Goal: Communication & Community: Answer question/provide support

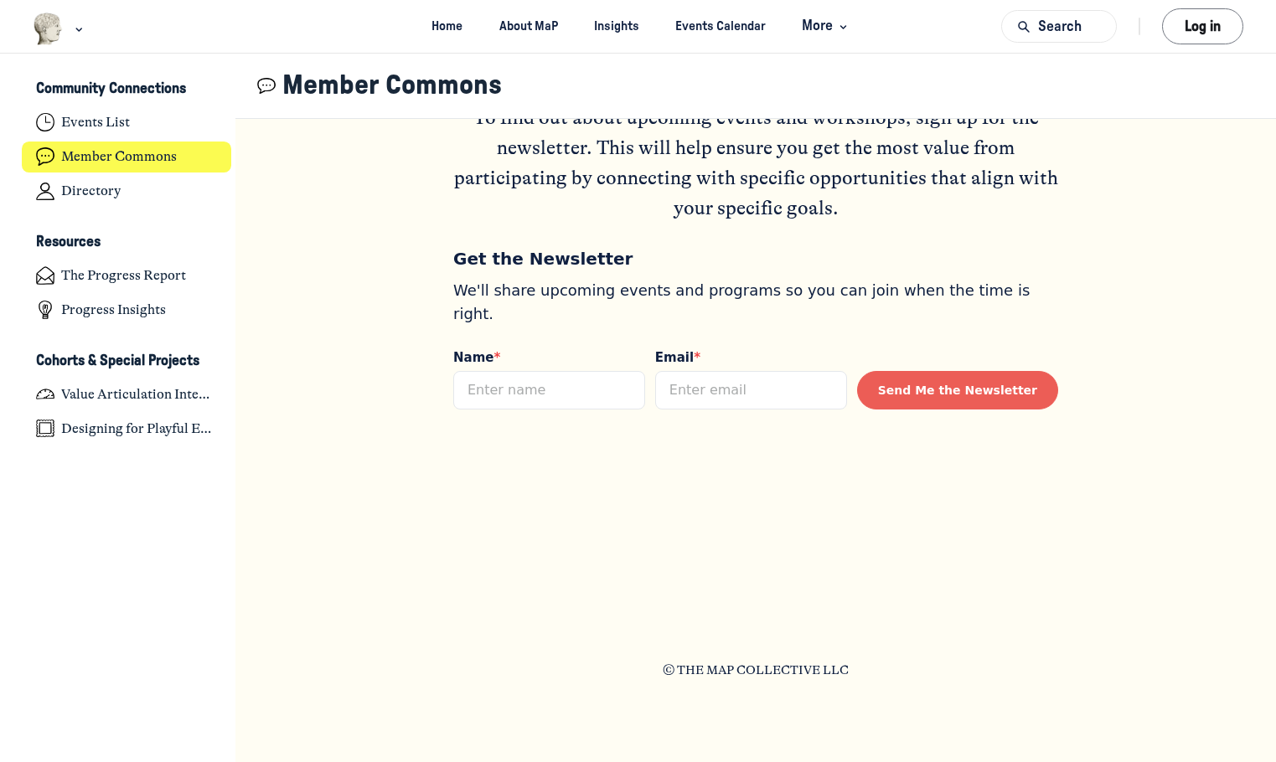
scroll to position [1273, 0]
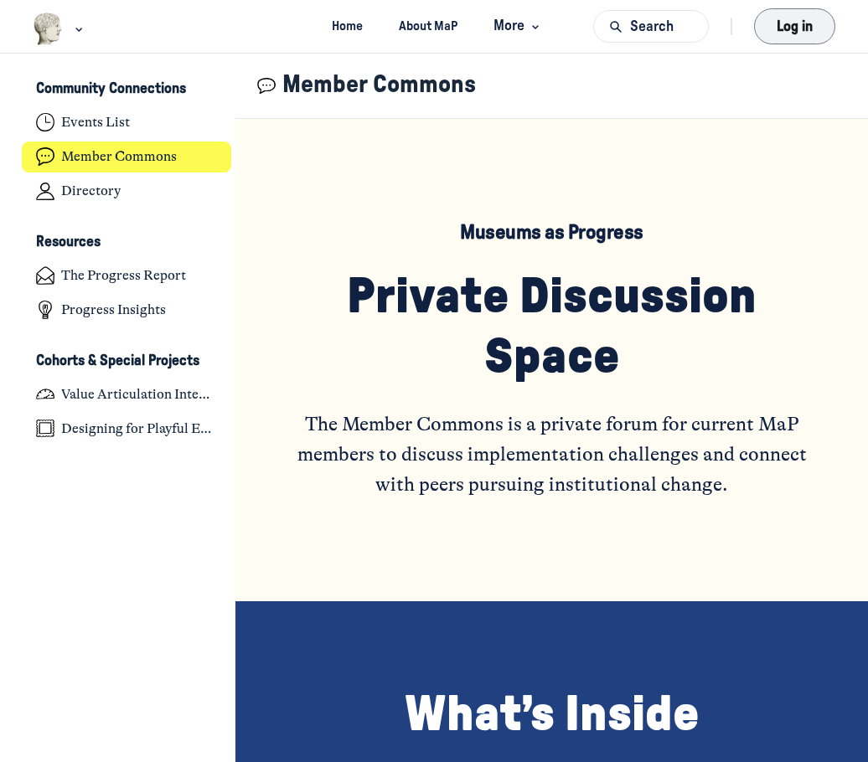
click at [777, 32] on button "Log in" at bounding box center [795, 26] width 86 height 39
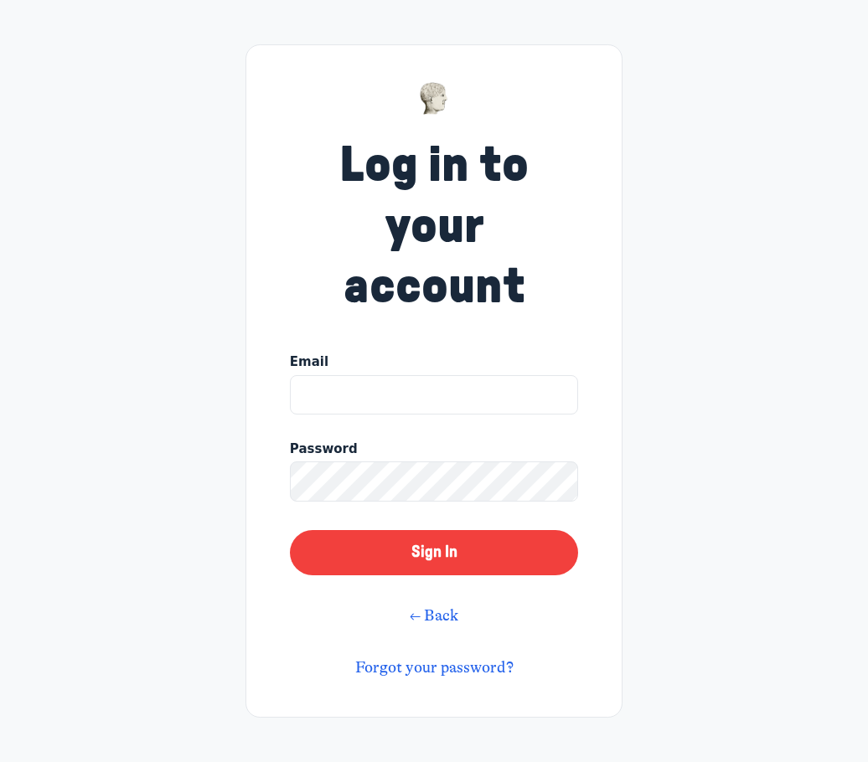
type input "kandril@jewishmuseummd.org"
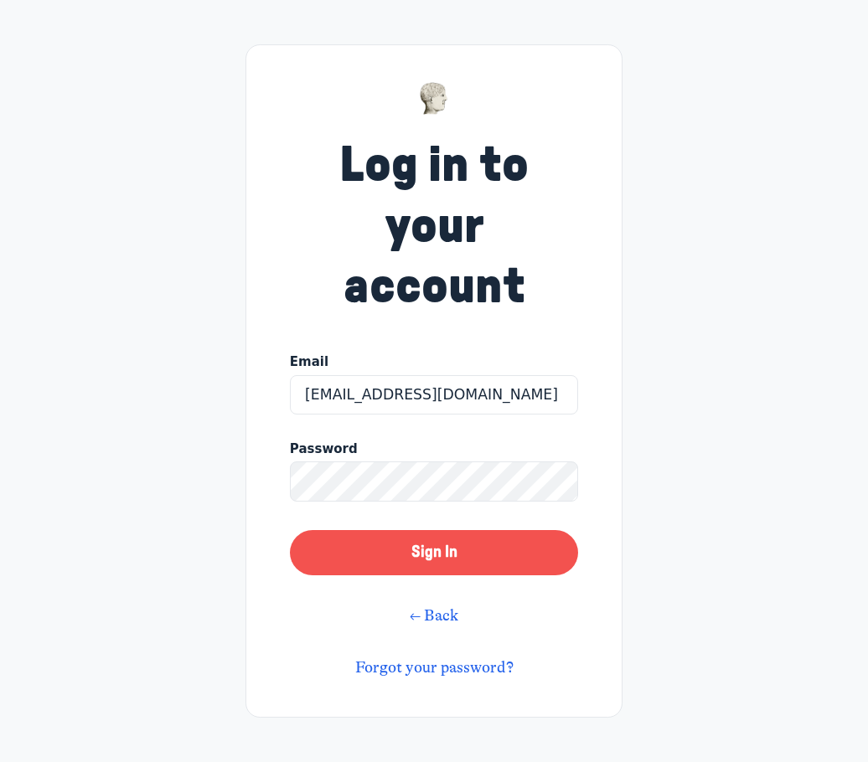
click at [474, 555] on button "Sign In" at bounding box center [434, 552] width 288 height 45
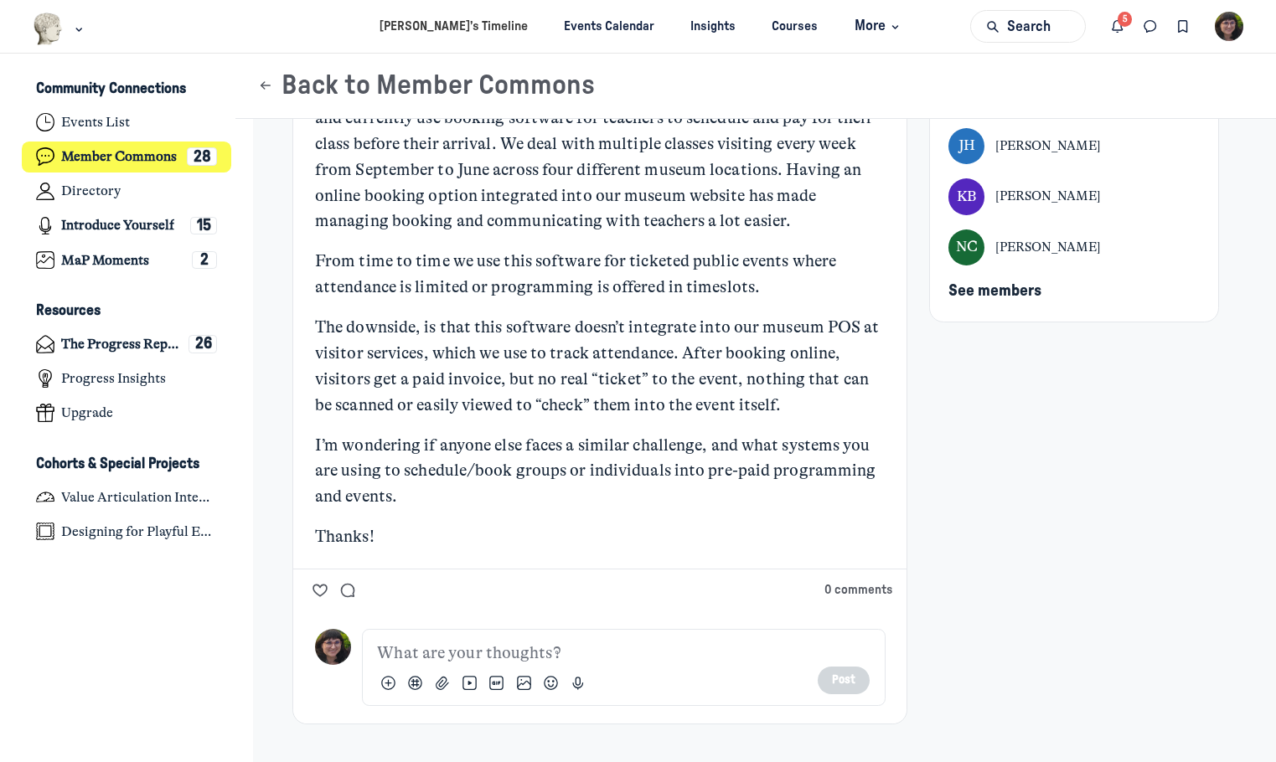
scroll to position [271, 0]
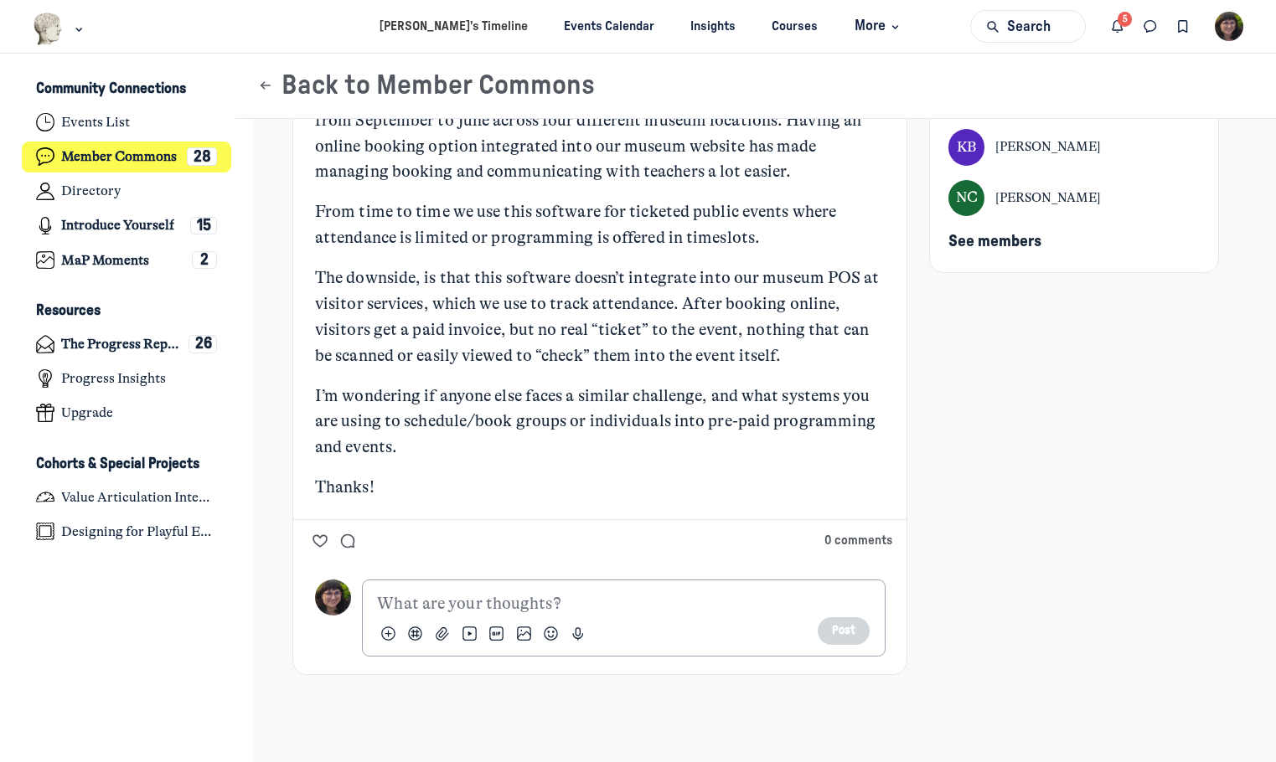
click at [543, 602] on p "Main Content" at bounding box center [623, 604] width 493 height 26
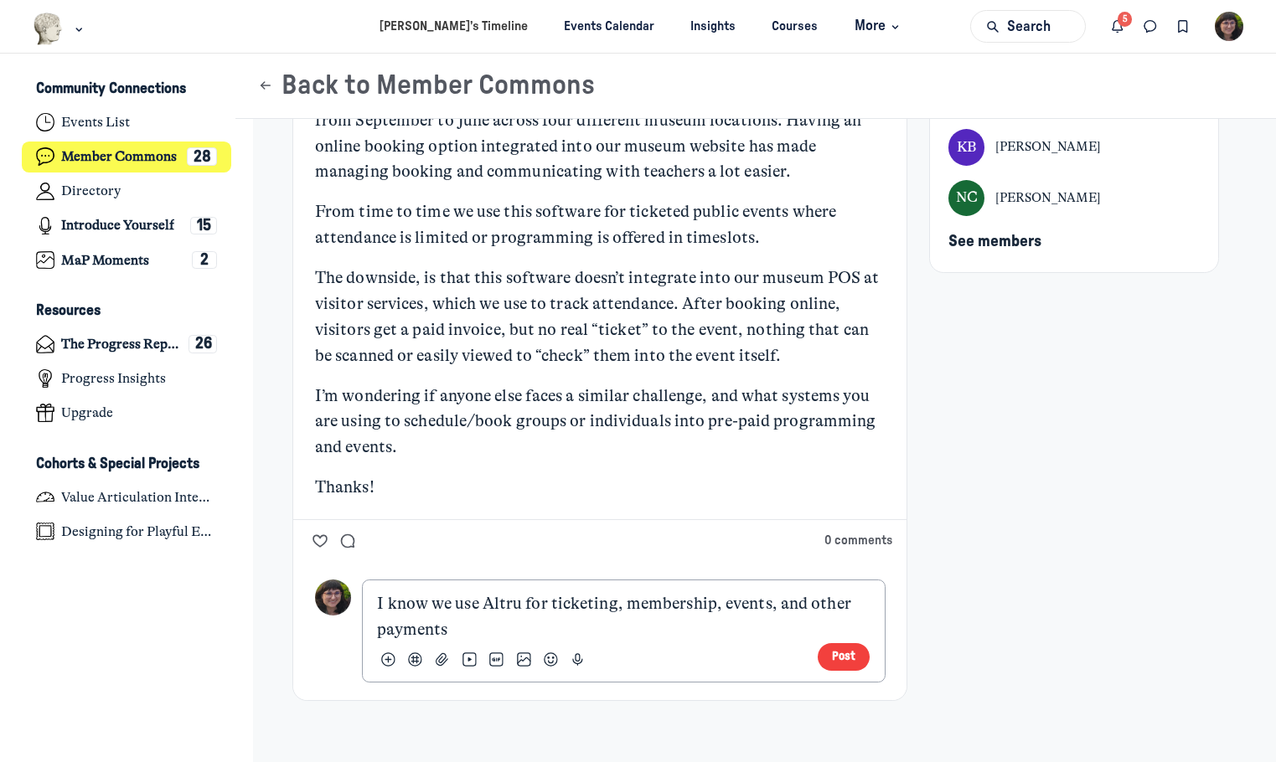
click at [377, 628] on p "I know we use Altru for ticketing, membership, events, and other payments" at bounding box center [623, 617] width 493 height 52
click at [709, 633] on p "I know we use Altru for ticketing, membership, events, and other some payments" at bounding box center [623, 617] width 493 height 52
click at [867, 601] on div "What systems do you use for scheduling and booking educational and public progr…" at bounding box center [755, 296] width 927 height 853
click at [649, 626] on p "I know we use Altru for ticketing, membership, events, and other some payments" at bounding box center [623, 617] width 493 height 52
click at [386, 632] on p "I know we use Altru for ticketing, membership, events, and other some payments …" at bounding box center [623, 617] width 493 height 52
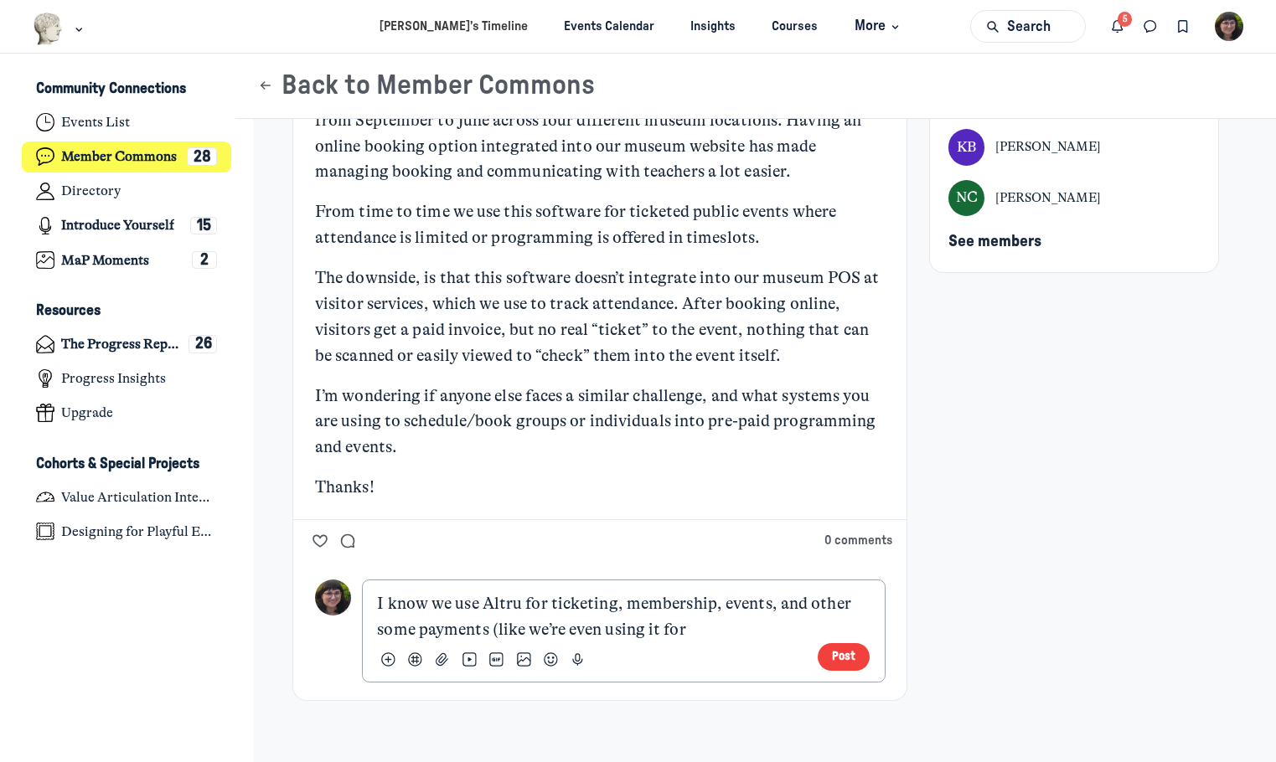
click at [385, 632] on p "I know we use Altru for ticketing, membership, events, and other some payments …" at bounding box center [623, 617] width 493 height 52
click at [803, 607] on p "I know we use Altru for ticketing, membership, events, and other payments (like…" at bounding box center [623, 617] width 493 height 52
click at [828, 608] on p "I know we use Altru for ticketing, membership, events, and even some other paym…" at bounding box center [623, 617] width 493 height 52
click at [745, 632] on p "I know we use Altru for ticketing, membership, events, and some other payments …" at bounding box center [623, 617] width 493 height 52
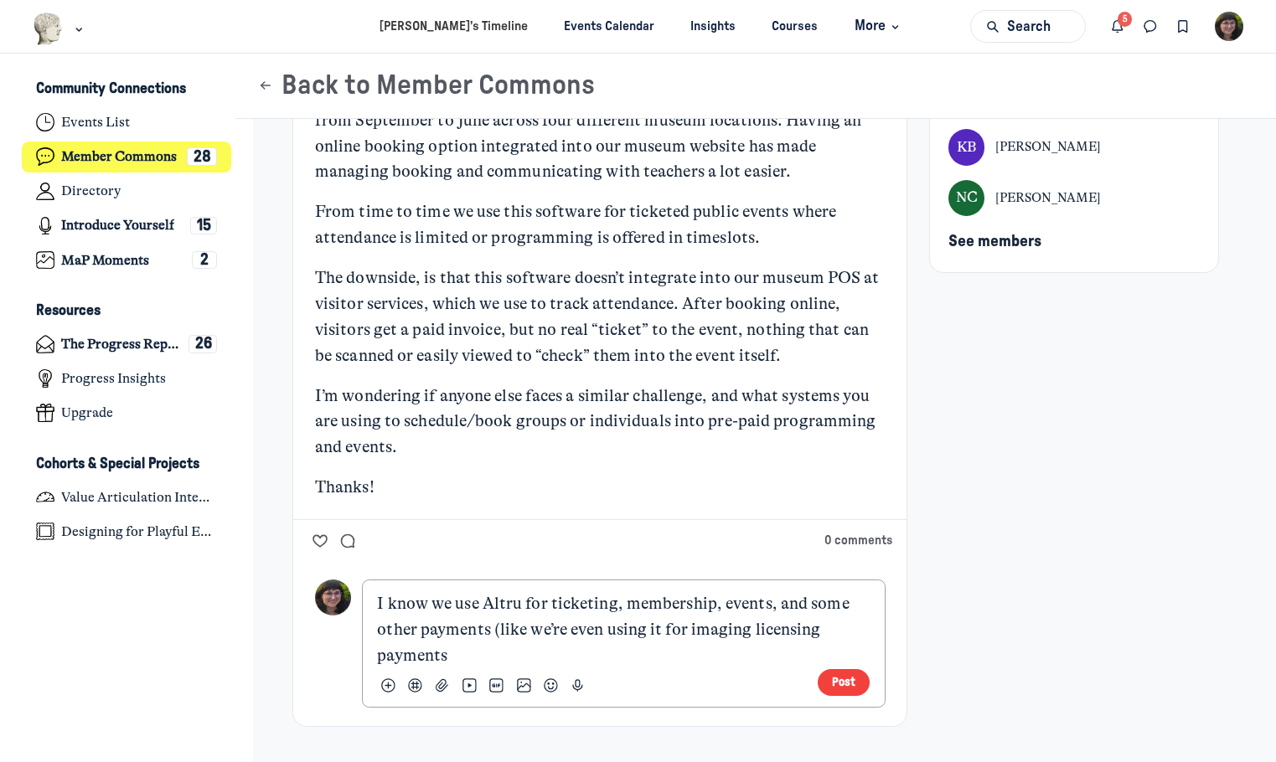
click at [542, 634] on p "I know we use Altru for ticketing, membership, events, and some other payments …" at bounding box center [623, 629] width 493 height 77
drag, startPoint x: 664, startPoint y: 632, endPoint x: 684, endPoint y: 633, distance: 20.2
click at [684, 633] on p "I know we use Altru for ticketing, membership, events, and some other payments …" at bounding box center [623, 629] width 493 height 77
click at [681, 648] on p "I know we use Altru for ticketing, membership, events, and some other payments …" at bounding box center [623, 629] width 493 height 77
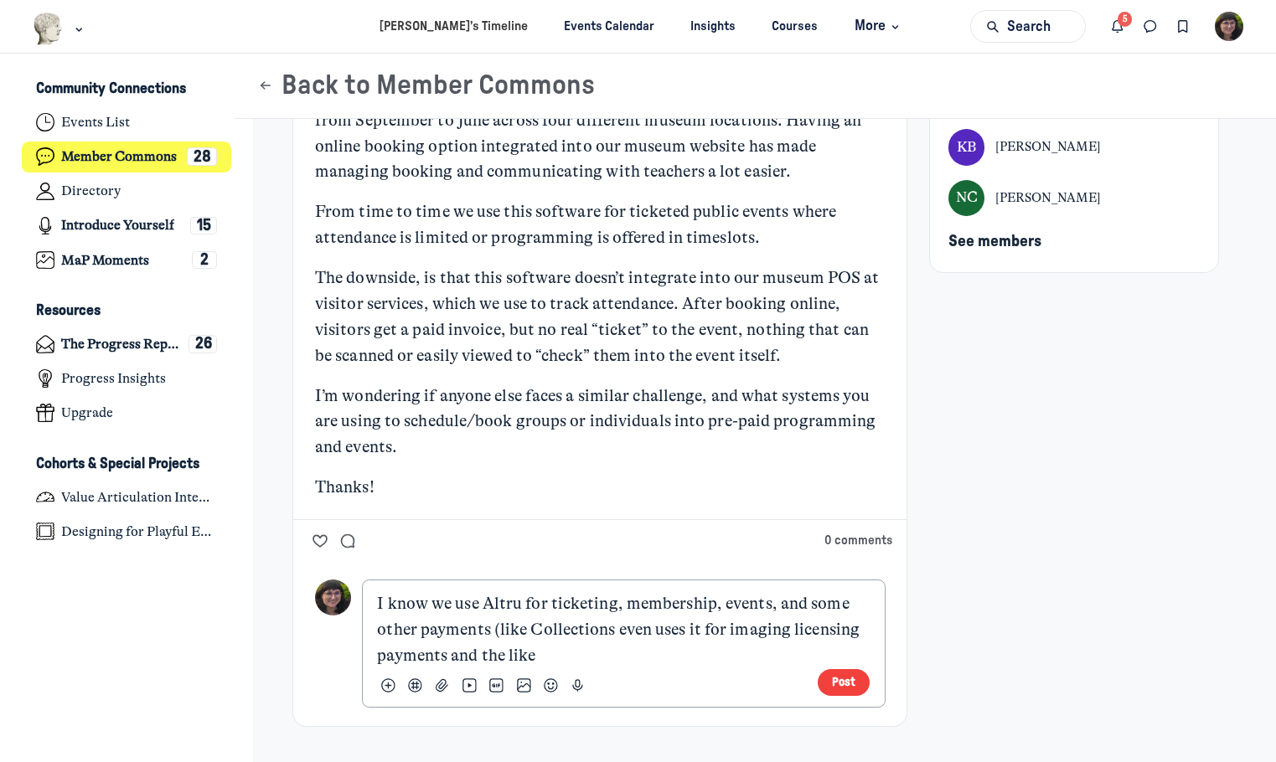
click at [422, 653] on p "I know we use Altru for ticketing, membership, events, and some other payments …" at bounding box center [623, 629] width 493 height 77
click at [504, 653] on p "I know we use Altru for ticketing, membership, events, and some other payments …" at bounding box center [623, 629] width 493 height 77
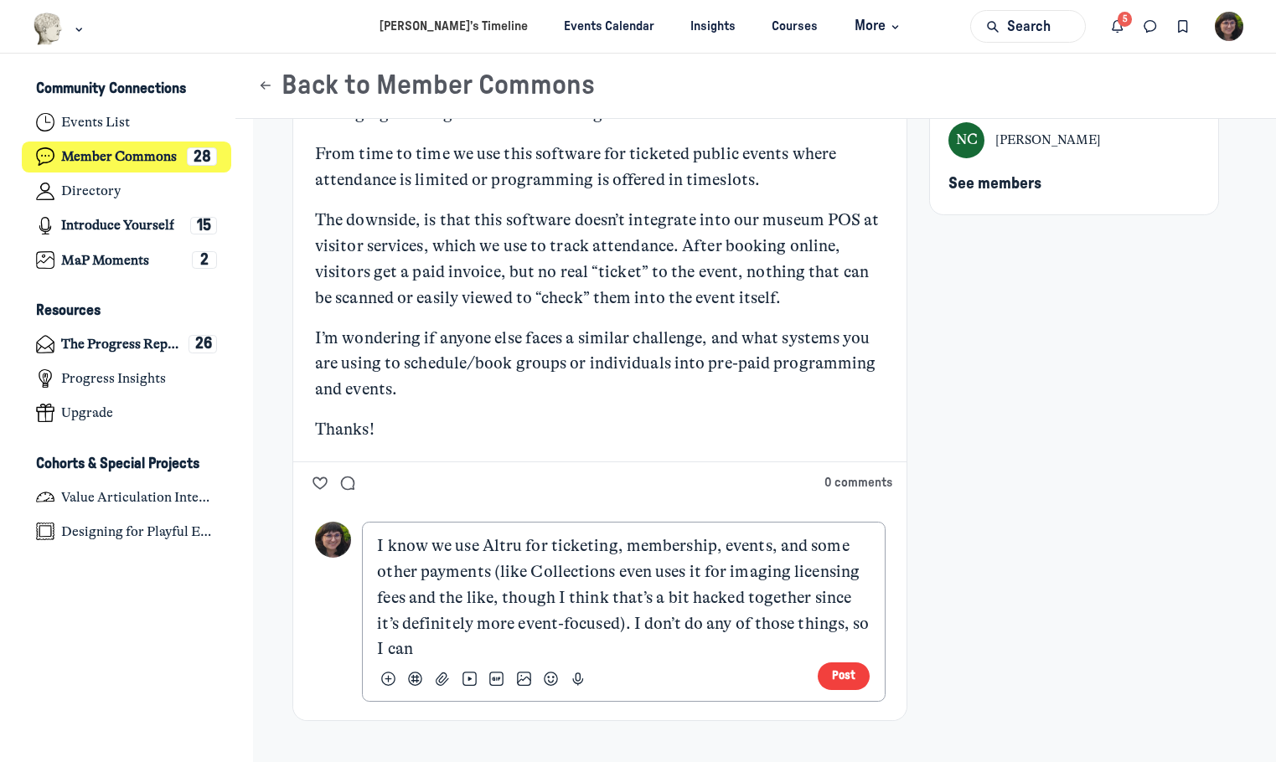
scroll to position [354, 0]
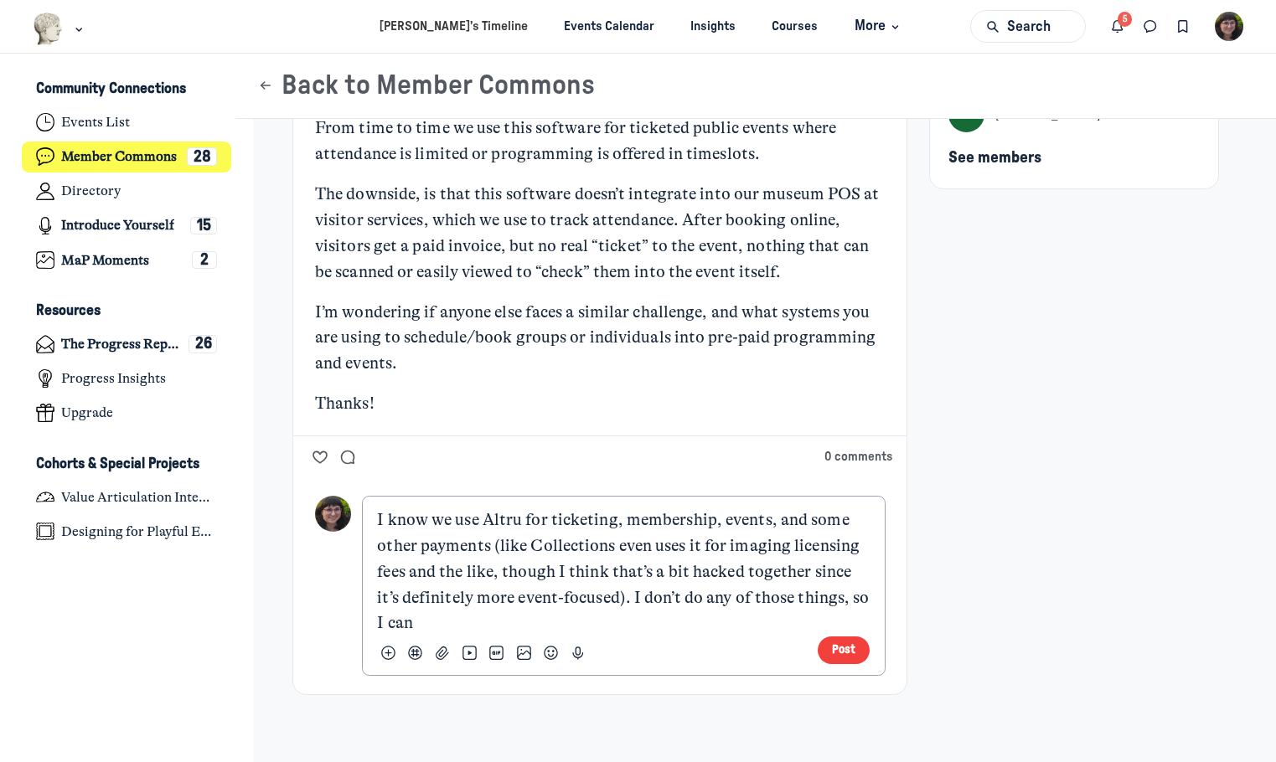
drag, startPoint x: 516, startPoint y: 517, endPoint x: 543, endPoint y: 539, distance: 34.5
click at [516, 517] on p "I know we use Altru for ticketing, membership, events, and some other payments …" at bounding box center [623, 572] width 493 height 129
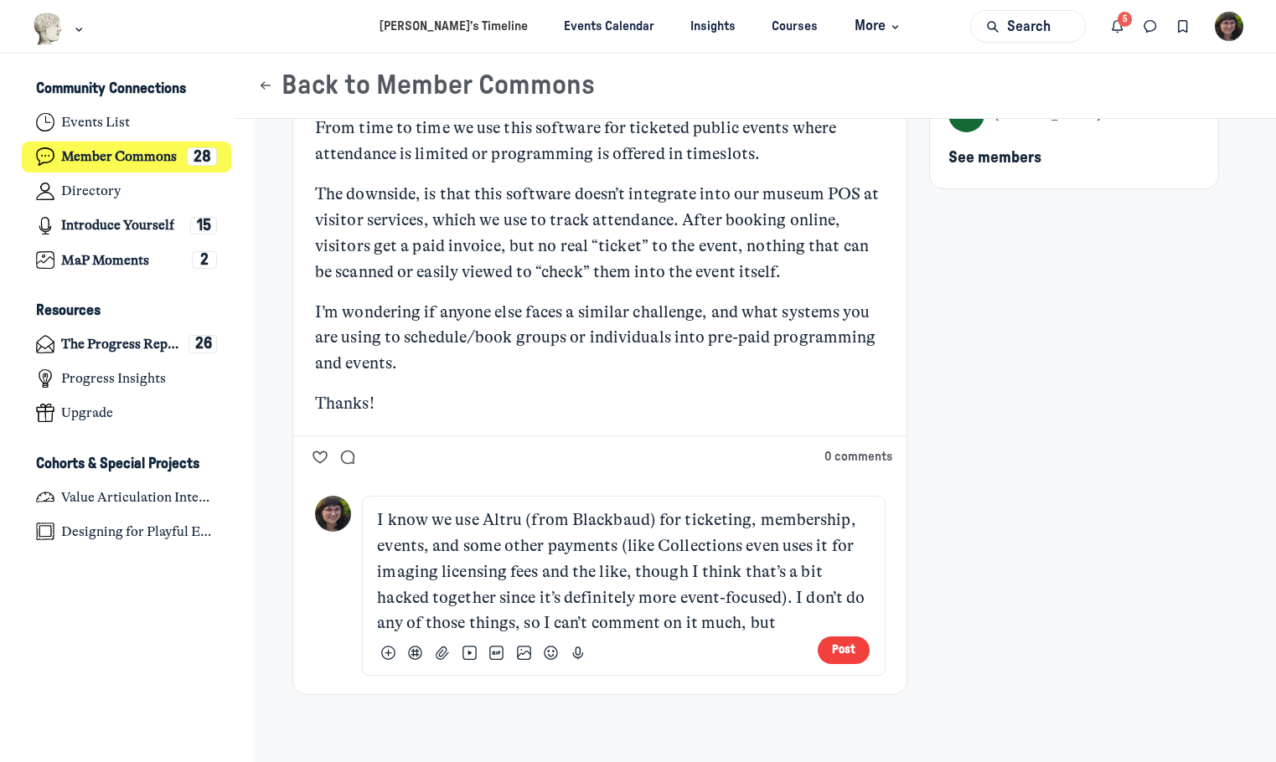
click at [867, 576] on div "What systems do you use for scheduling and booking educational and public progr…" at bounding box center [755, 251] width 927 height 931
click at [805, 619] on p "I know we use Altru (from Blackbaud) for ticketing, membership, events, and som…" at bounding box center [623, 572] width 493 height 129
drag, startPoint x: 738, startPoint y: 623, endPoint x: 798, endPoint y: 622, distance: 59.5
click at [798, 622] on p "I know we use Altru (from Blackbaud) for ticketing, membership, events, and som…" at bounding box center [623, 572] width 493 height 129
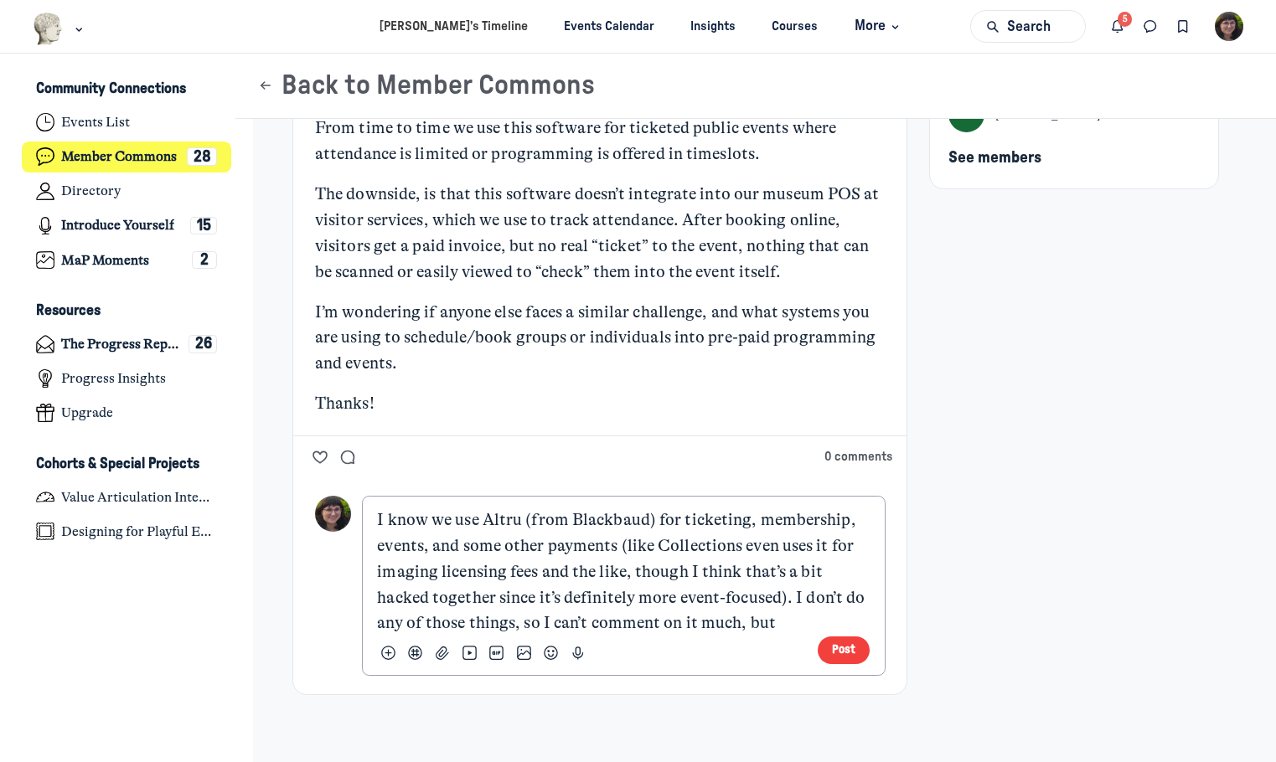
click at [734, 621] on p "I know we use Altru (from Blackbaud) for ticketing, membership, events, and som…" at bounding box center [623, 572] width 493 height 129
click at [867, 582] on div "What systems do you use for scheduling and booking educational and public progr…" at bounding box center [755, 251] width 927 height 931
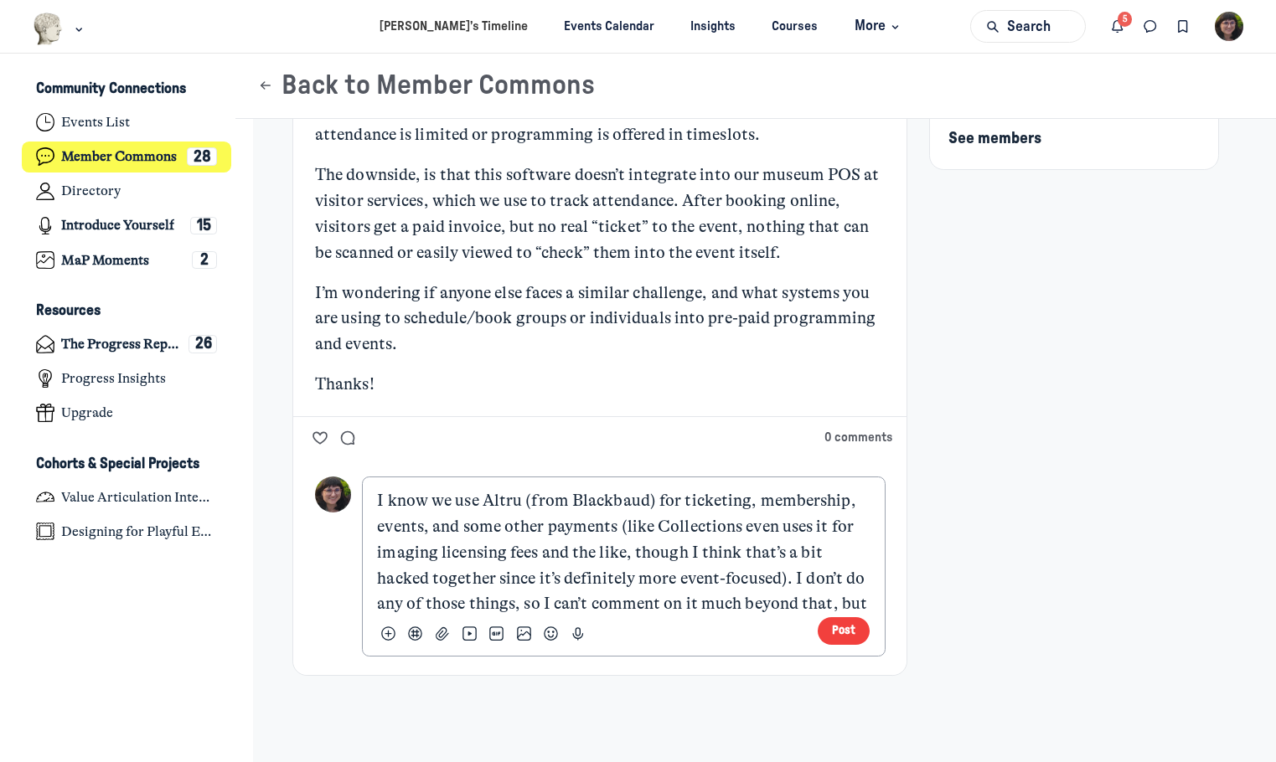
click at [860, 591] on p "I know we use Altru (from Blackbaud) for ticketing, membership, events, and som…" at bounding box center [623, 552] width 493 height 129
click at [860, 605] on p "I know we use Altru (from Blackbaud) for ticketing, membership, events, and som…" at bounding box center [623, 552] width 493 height 129
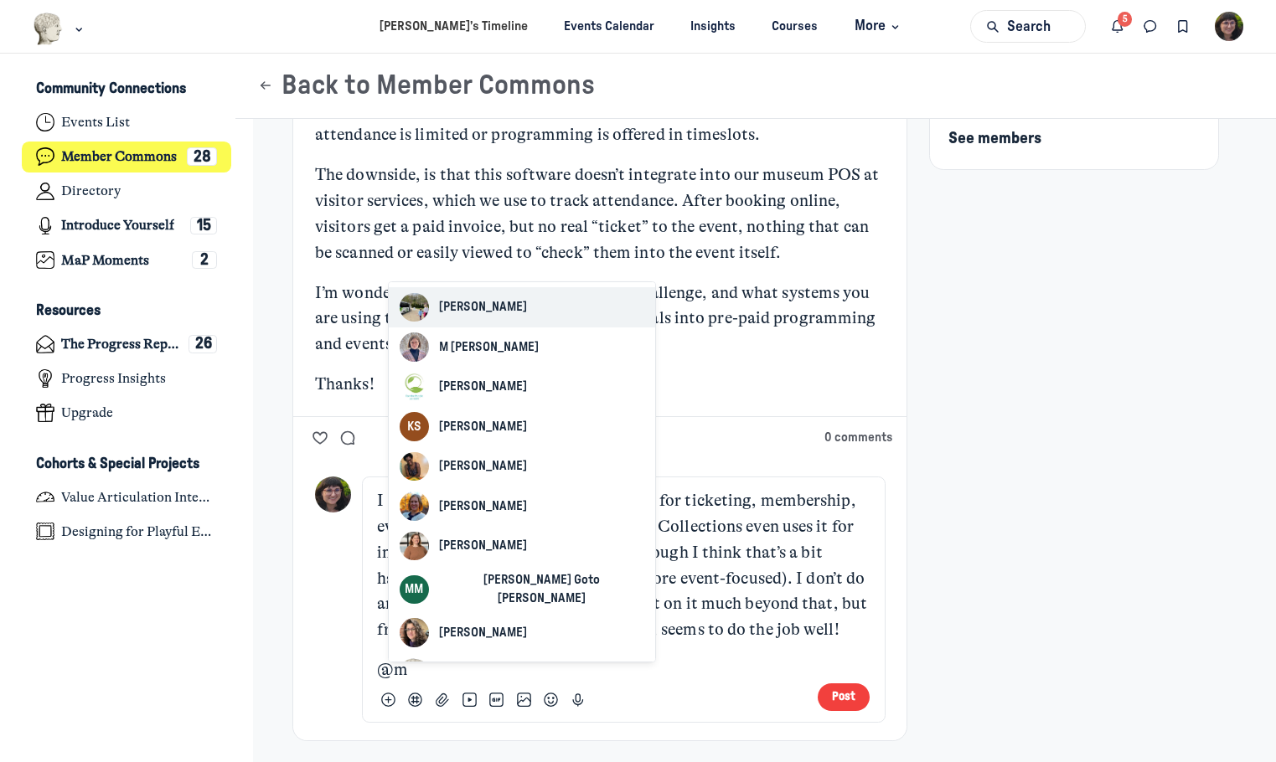
drag, startPoint x: 512, startPoint y: 344, endPoint x: 512, endPoint y: 362, distance: 17.6
click at [512, 344] on span "M Neva Hoffman" at bounding box center [489, 347] width 100 height 18
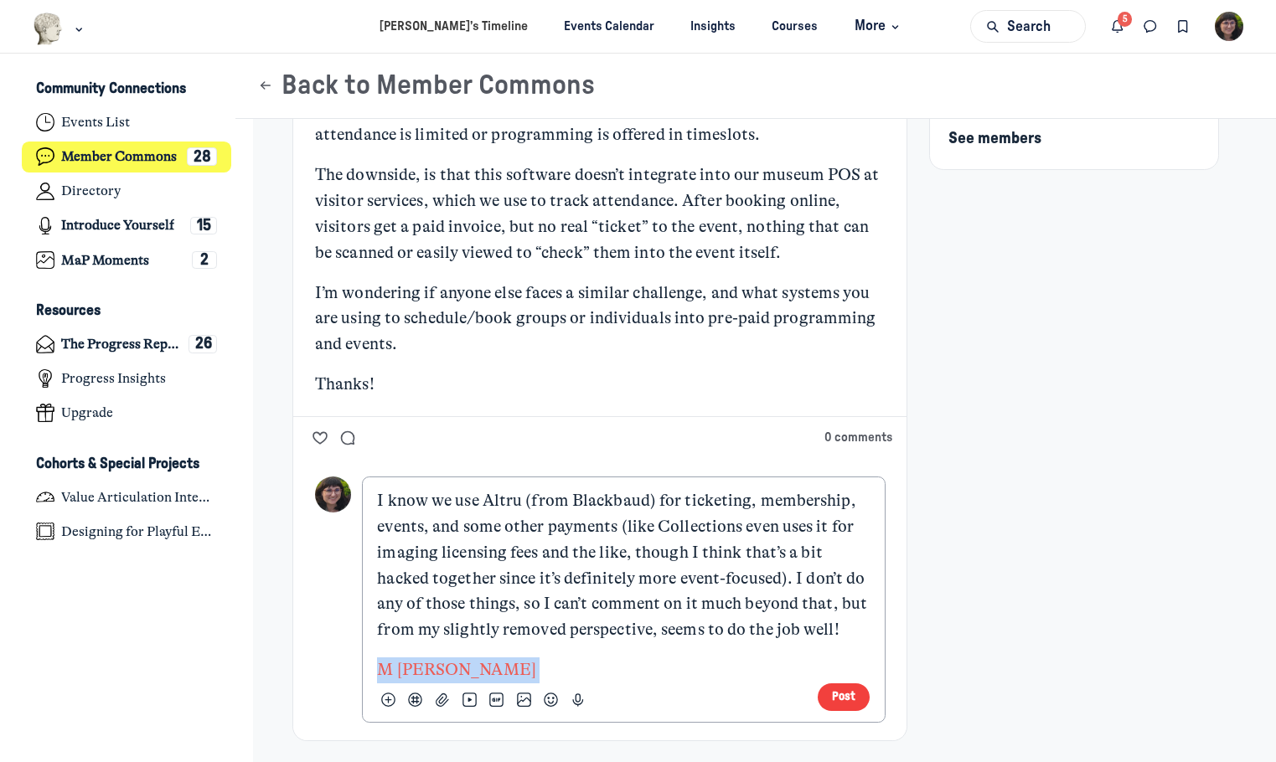
click at [377, 654] on div "I know we use Altru (from Blackbaud) for ticketing, membership, events, and som…" at bounding box center [623, 585] width 493 height 195
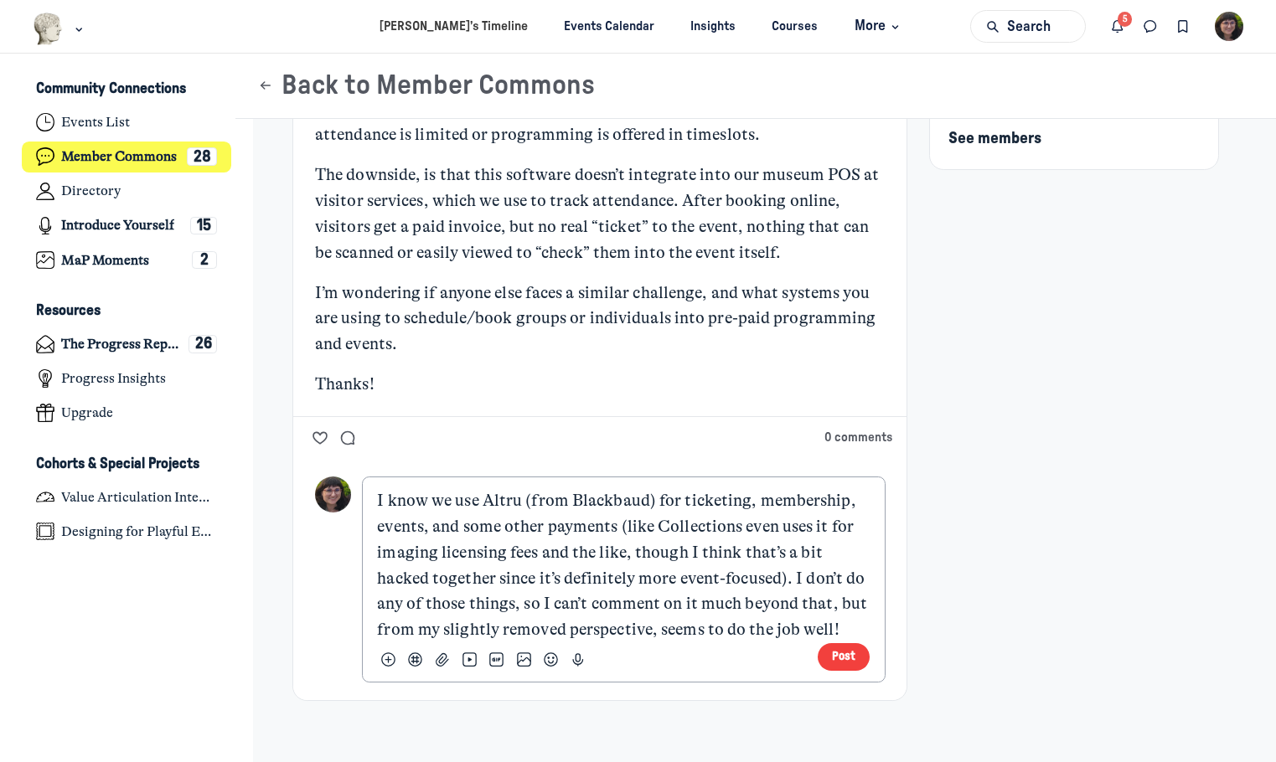
click at [859, 571] on p "I know we use Altru (from Blackbaud) for ticketing, membership, events, and som…" at bounding box center [623, 565] width 493 height 155
click at [846, 619] on p "I know we use Altru (from Blackbaud) for ticketing, membership, events, and som…" at bounding box center [623, 565] width 493 height 155
drag, startPoint x: 620, startPoint y: 555, endPoint x: 534, endPoint y: 549, distance: 86.6
click at [534, 549] on p "I know we use Altru (from Blackbaud) for ticketing, membership, events, and som…" at bounding box center [623, 565] width 493 height 155
click at [783, 627] on p "I know we use Altru (from Blackbaud) for ticketing, membership, events, and som…" at bounding box center [623, 565] width 493 height 155
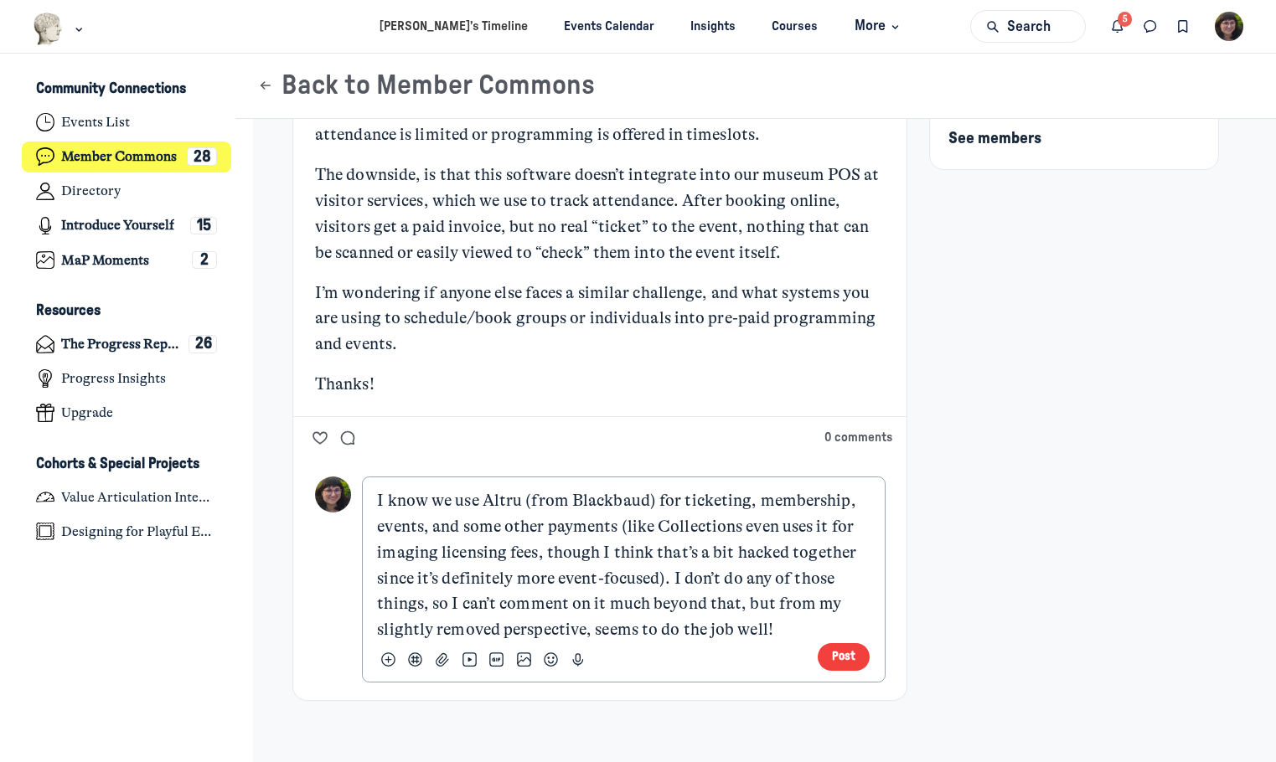
click at [426, 527] on p "I know we use Altru (from Blackbaud) for ticketing, membership, events, and som…" at bounding box center [623, 565] width 493 height 155
click at [801, 628] on p "I know we use Altru (from Blackbaud) for ticketing, membership, events, donatio…" at bounding box center [623, 565] width 493 height 155
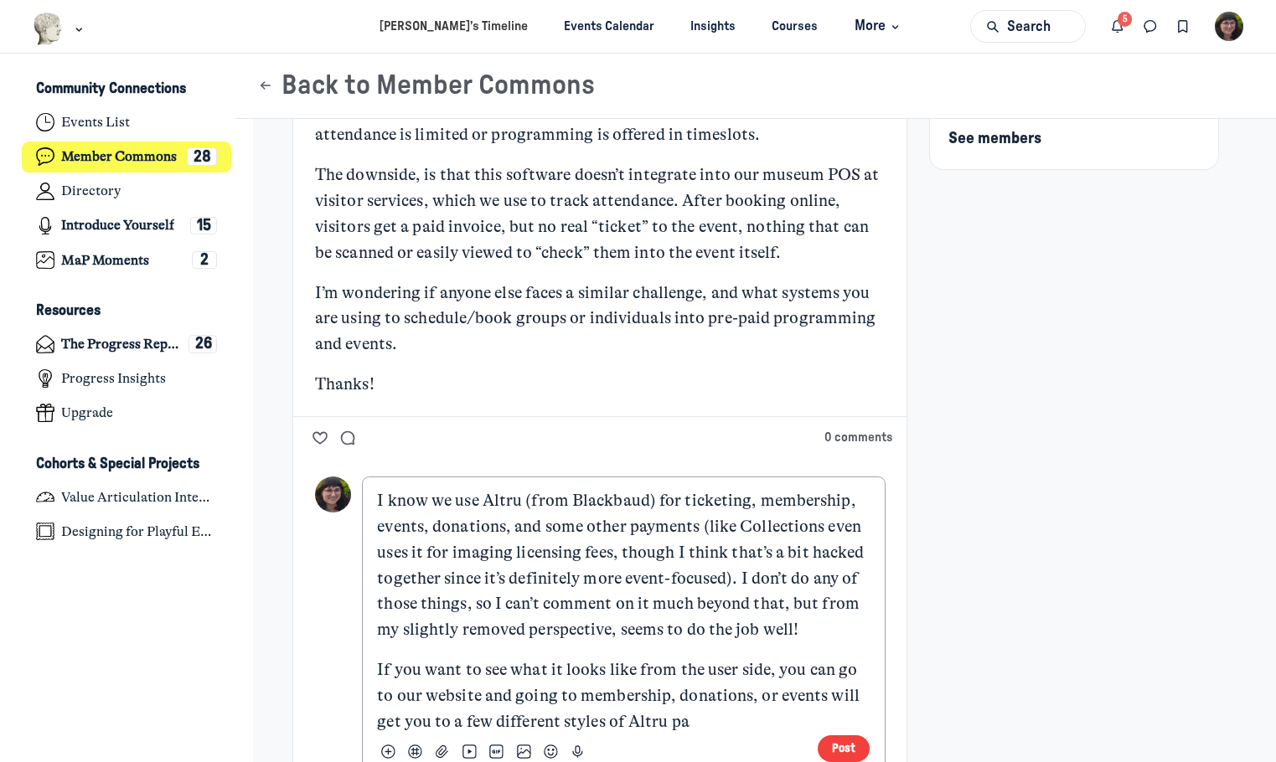
scroll to position [492, 0]
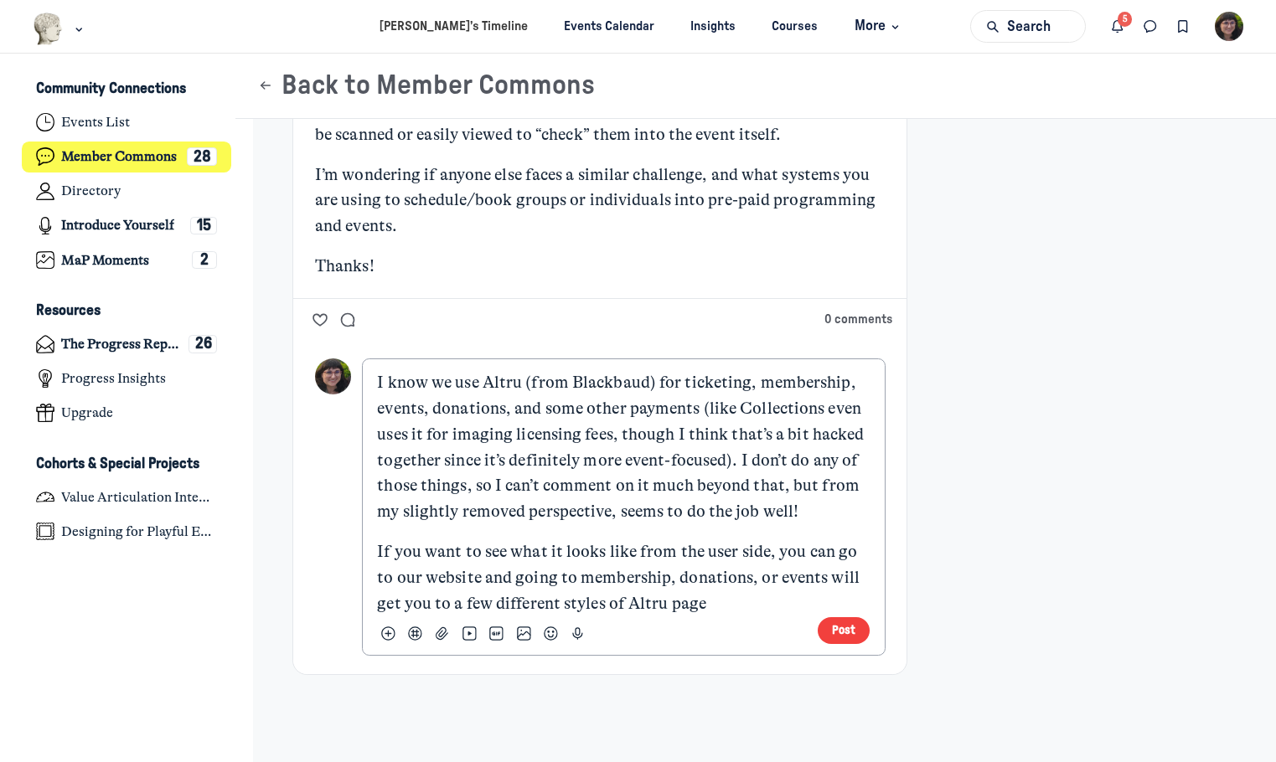
click at [455, 579] on p "If you want to see what it looks like from the user side, you can go to our web…" at bounding box center [623, 578] width 493 height 77
click at [478, 586] on p "If you want to see what it looks like from the user side, you can go to our web…" at bounding box center [623, 578] width 493 height 77
click at [438, 578] on p "If you want to see what it looks like from the user side, you can go to our web…" at bounding box center [623, 578] width 493 height 77
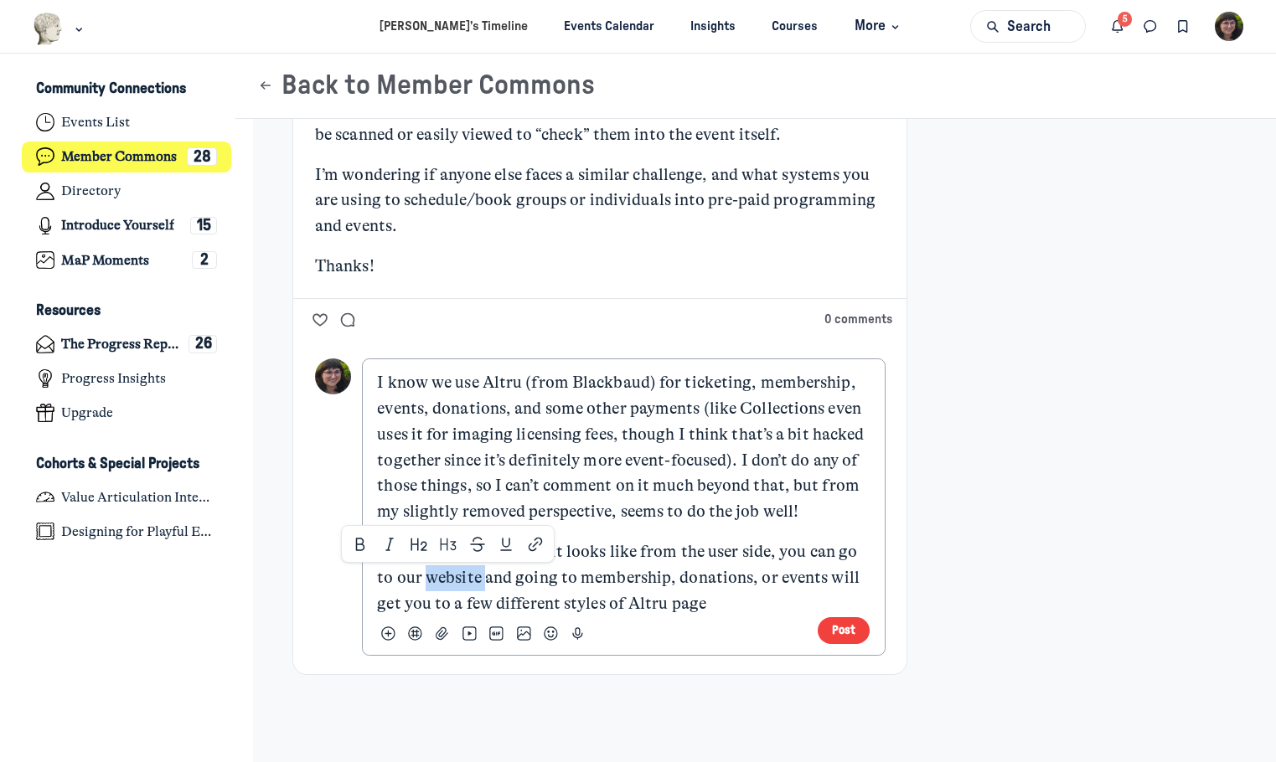
click at [438, 578] on p "If you want to see what it looks like from the user side, you can go to our web…" at bounding box center [623, 578] width 493 height 77
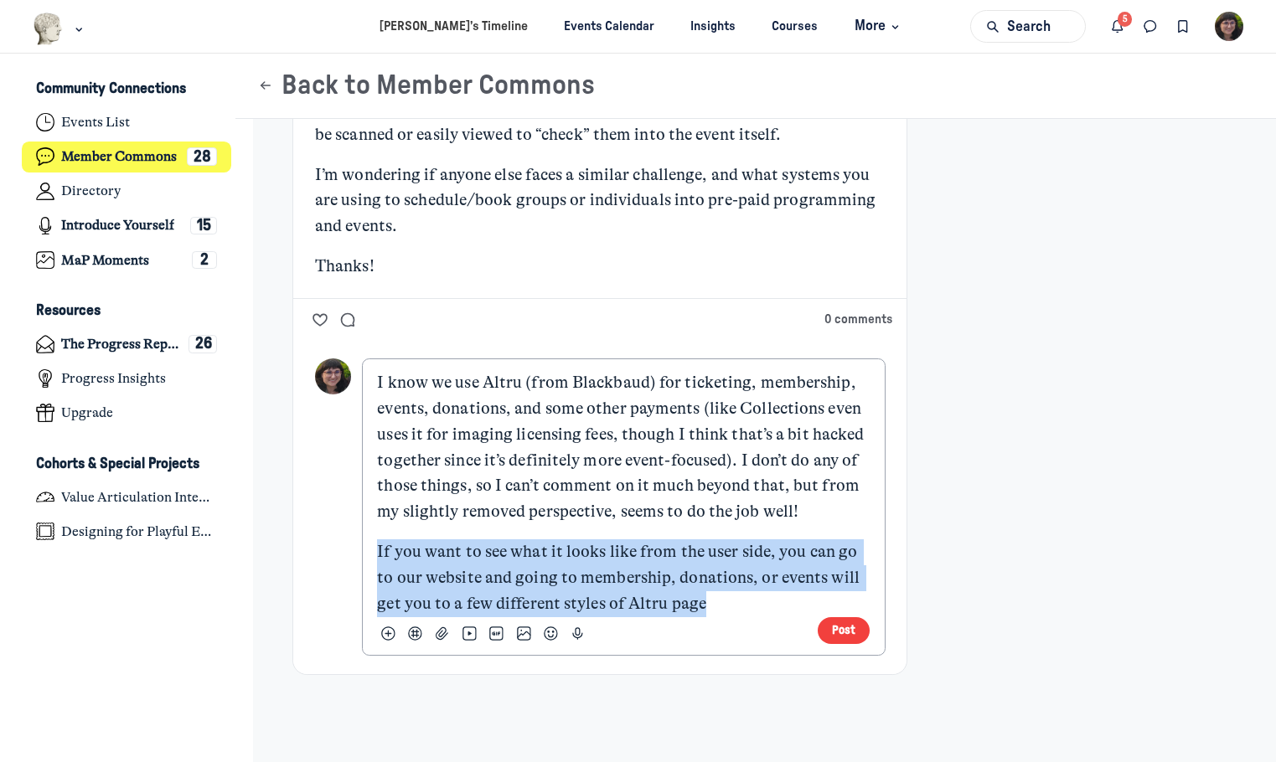
click at [438, 578] on p "If you want to see what it looks like from the user side, you can go to our web…" at bounding box center [623, 578] width 493 height 77
click at [478, 582] on p "If you want to see what it looks like from the user side, you can go to our web…" at bounding box center [623, 578] width 493 height 77
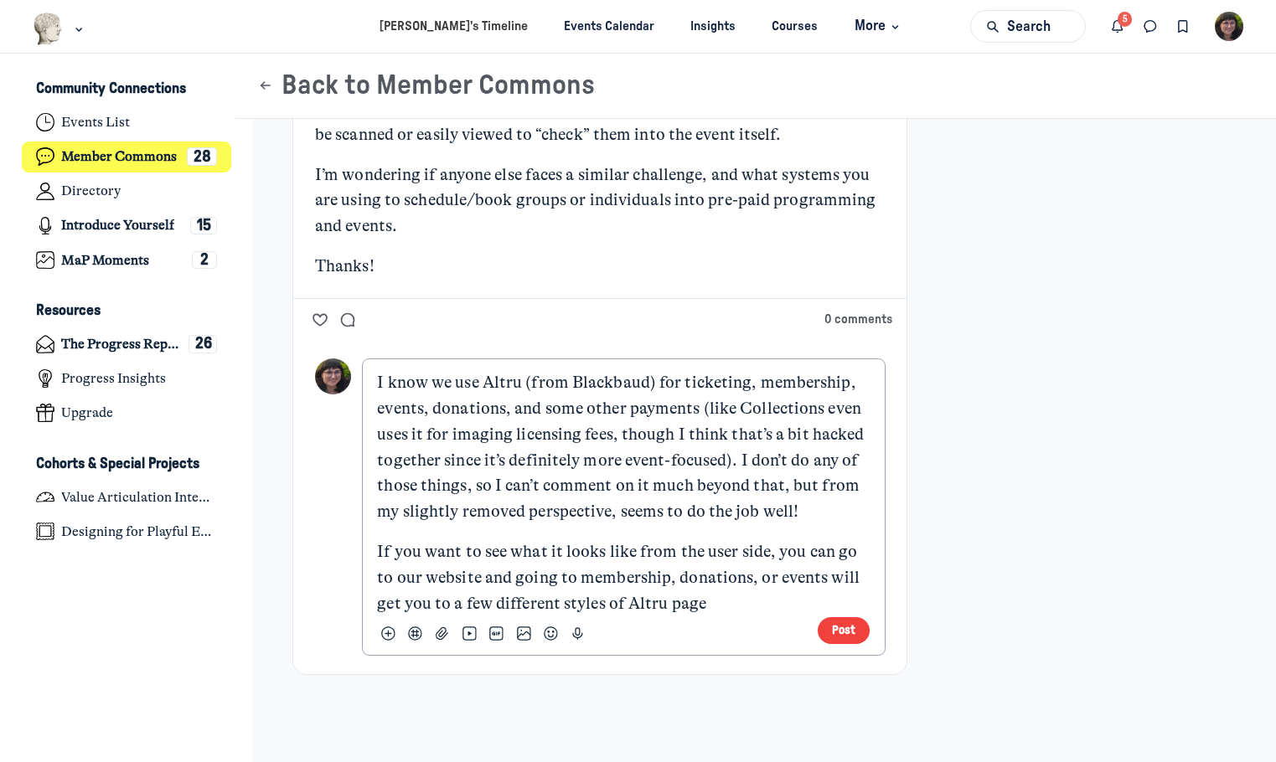
click at [725, 608] on p "If you want to see what it looks like from the user side, you can go to our web…" at bounding box center [623, 578] width 493 height 77
drag, startPoint x: 590, startPoint y: 631, endPoint x: 757, endPoint y: 632, distance: 166.7
click at [756, 631] on link "https://jewishmuseummd.org/event/modernisms-opening-night/" at bounding box center [572, 616] width 390 height 45
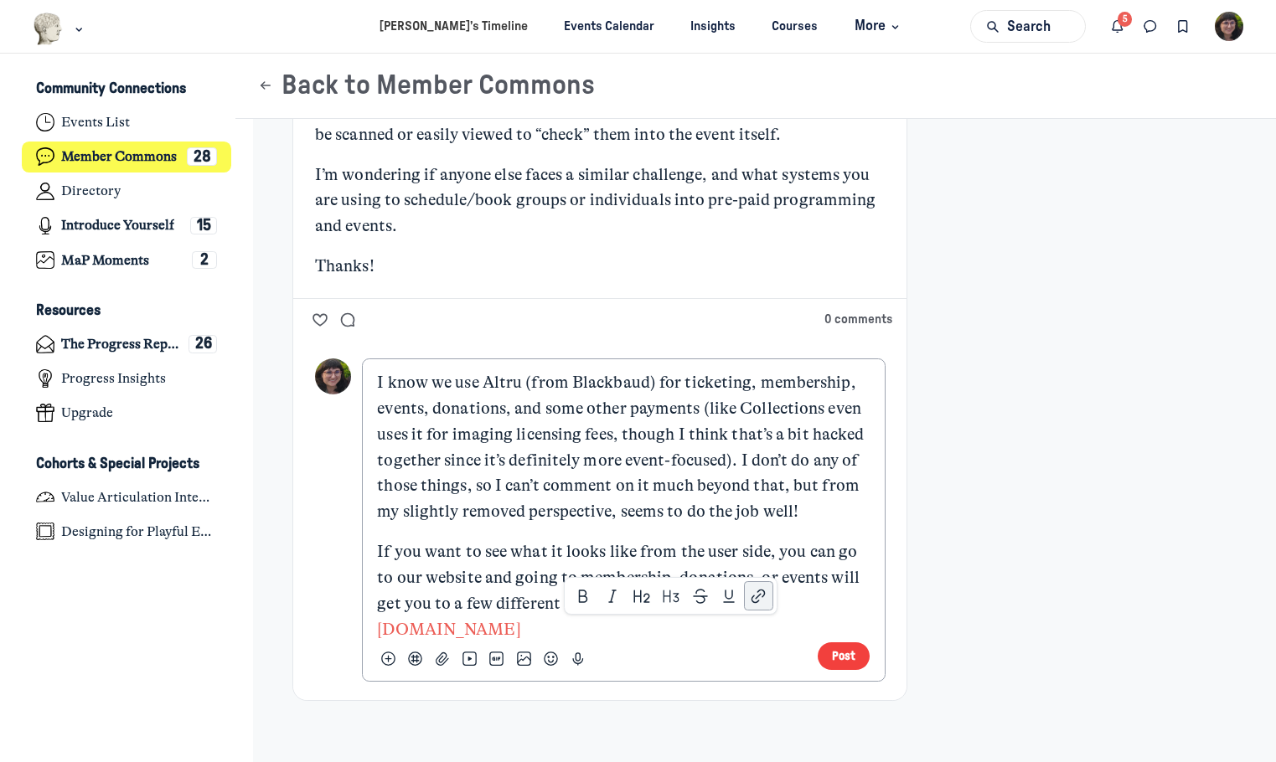
click at [736, 483] on p "I know we use Altru (from Blackbaud) for ticketing, membership, events, donatio…" at bounding box center [623, 447] width 493 height 155
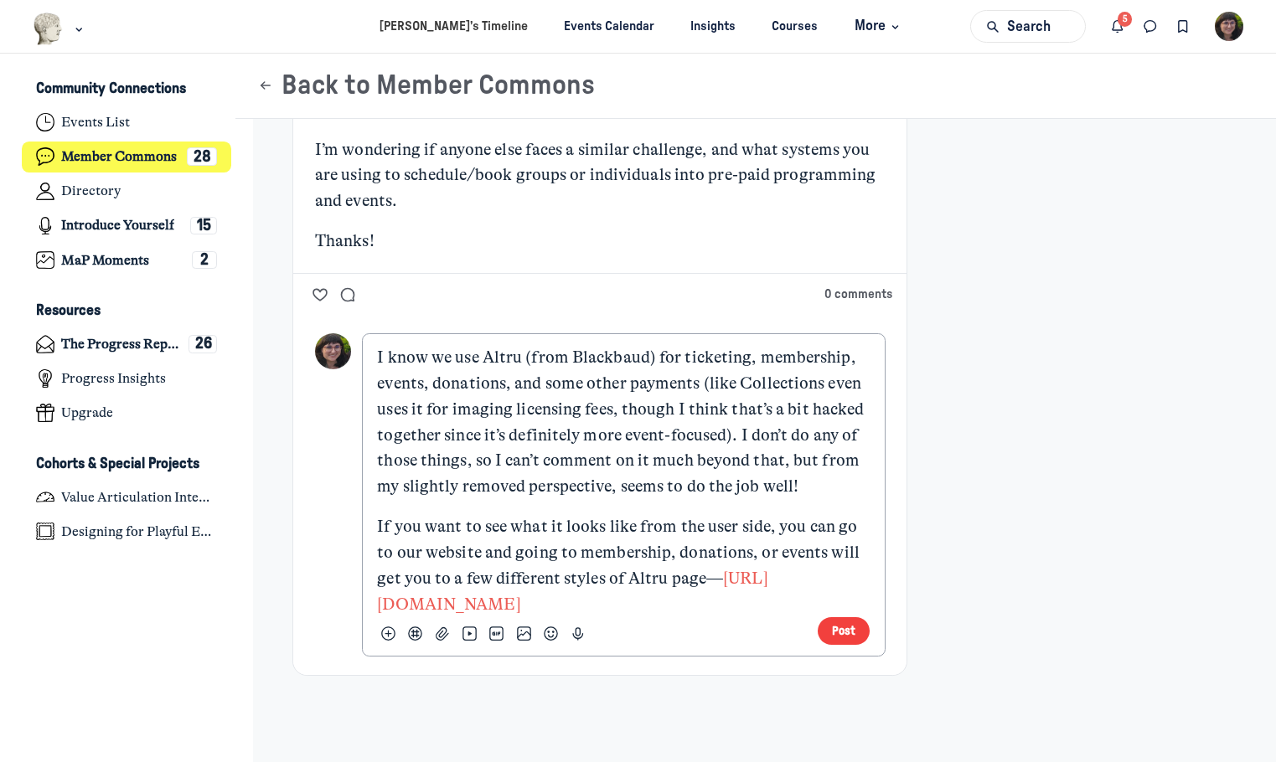
click at [734, 607] on link "https://jewishmuseummd.org/event/modernisms-opening-night/" at bounding box center [572, 591] width 390 height 45
click at [733, 607] on link "https://jewishmuseummd.org/event/modernisms-opening-night/" at bounding box center [572, 591] width 390 height 45
click at [572, 596] on link "https://jewishmuseummd.org/event/modernisms-opening-night/" at bounding box center [572, 591] width 390 height 45
drag, startPoint x: 856, startPoint y: 600, endPoint x: 358, endPoint y: 612, distance: 498.6
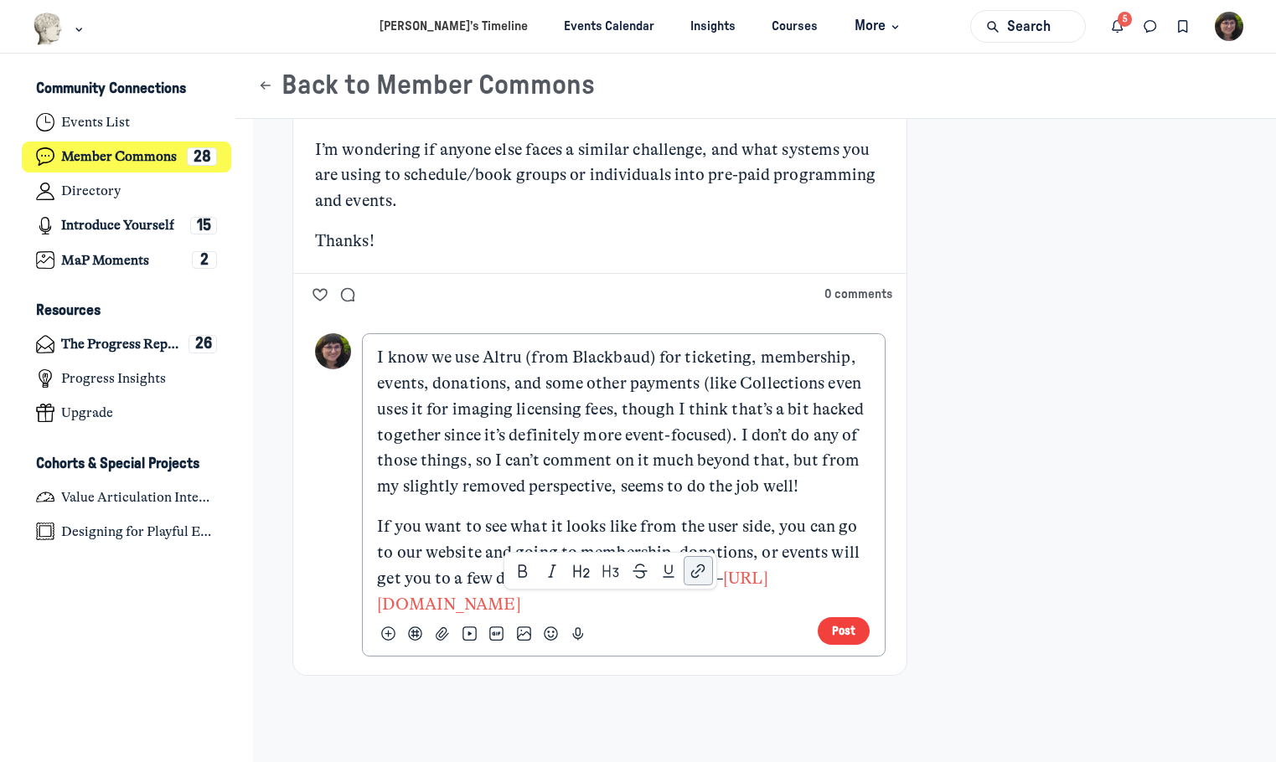
click at [362, 612] on div "I know we use Altru (from Blackbaud) for ticketing, membership, events, donatio…" at bounding box center [623, 494] width 523 height 323
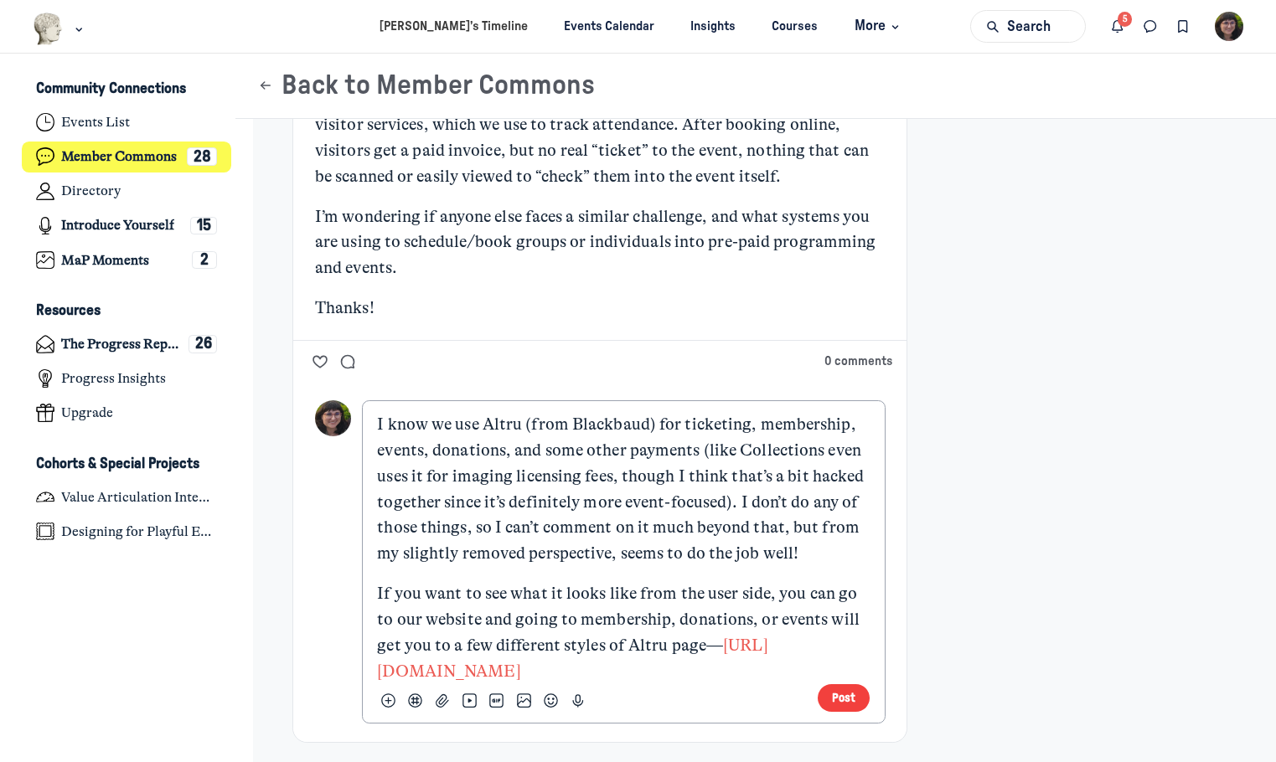
scroll to position [503, 0]
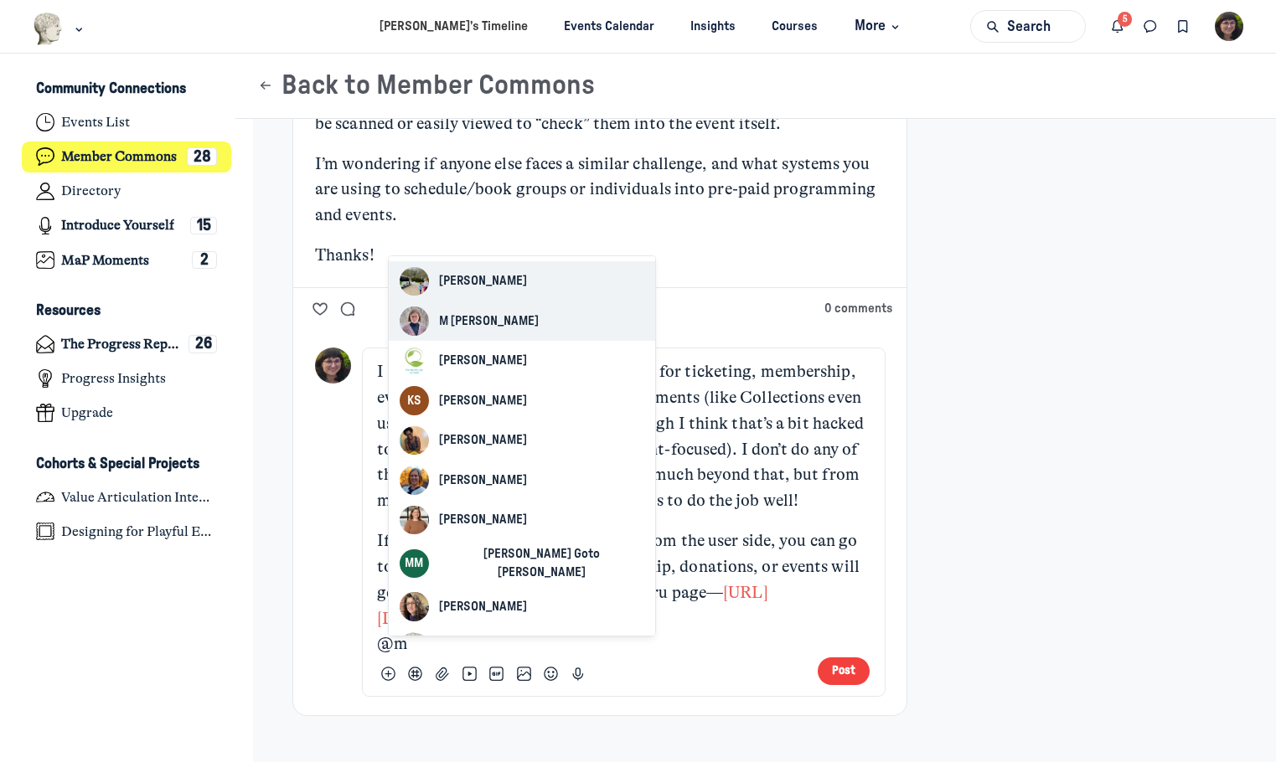
click at [479, 313] on span "M Neva Hoffman" at bounding box center [489, 322] width 100 height 18
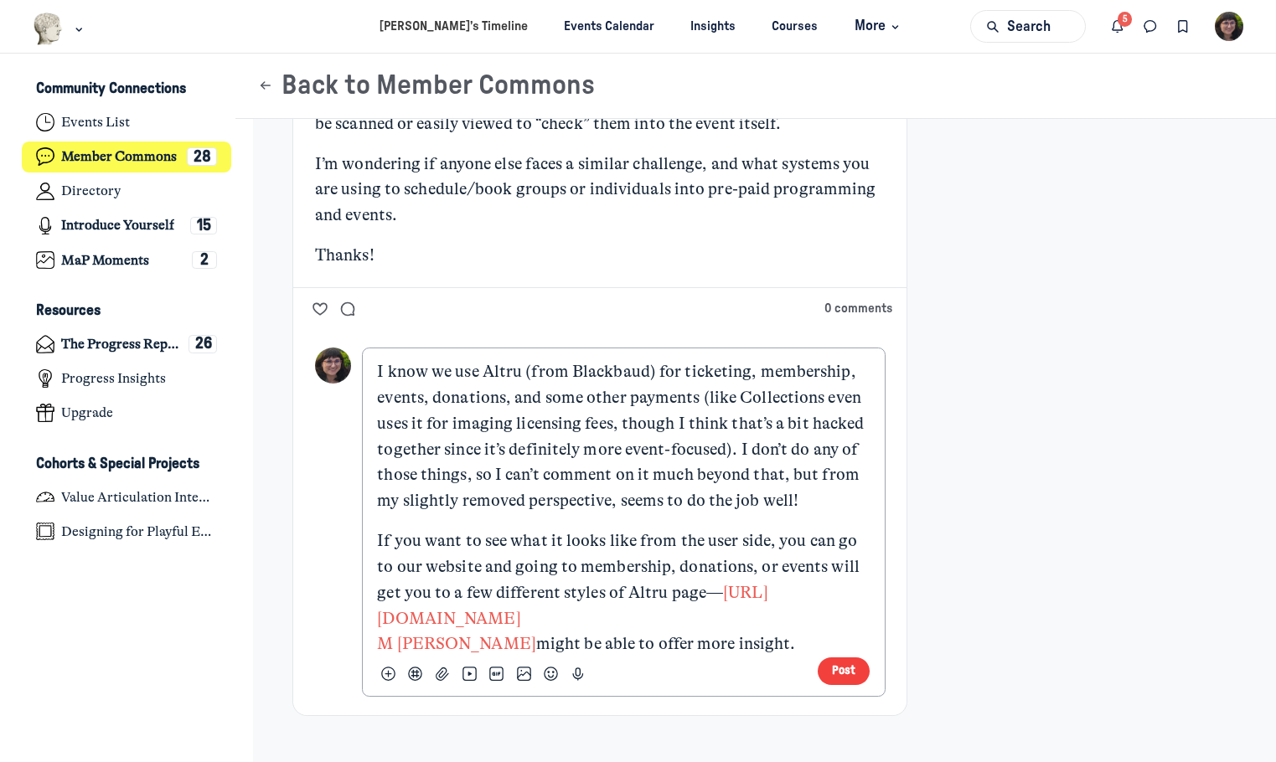
click at [612, 621] on p "If you want to see what it looks like from the user side, you can go to our web…" at bounding box center [623, 593] width 493 height 129
click at [745, 617] on p "If you want to see what it looks like from the user side, you can go to our web…" at bounding box center [623, 593] width 493 height 129
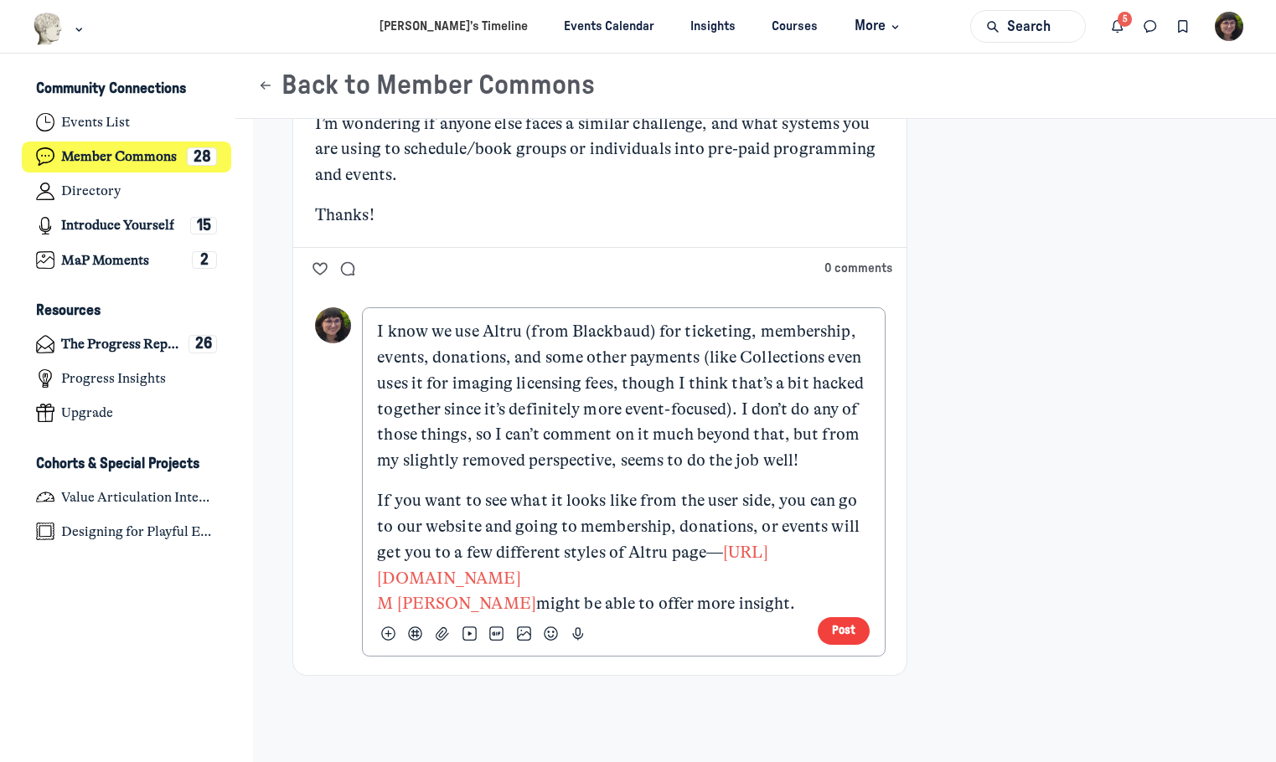
click at [783, 605] on p "If you want to see what it looks like from the user side, you can go to our web…" at bounding box center [623, 552] width 493 height 129
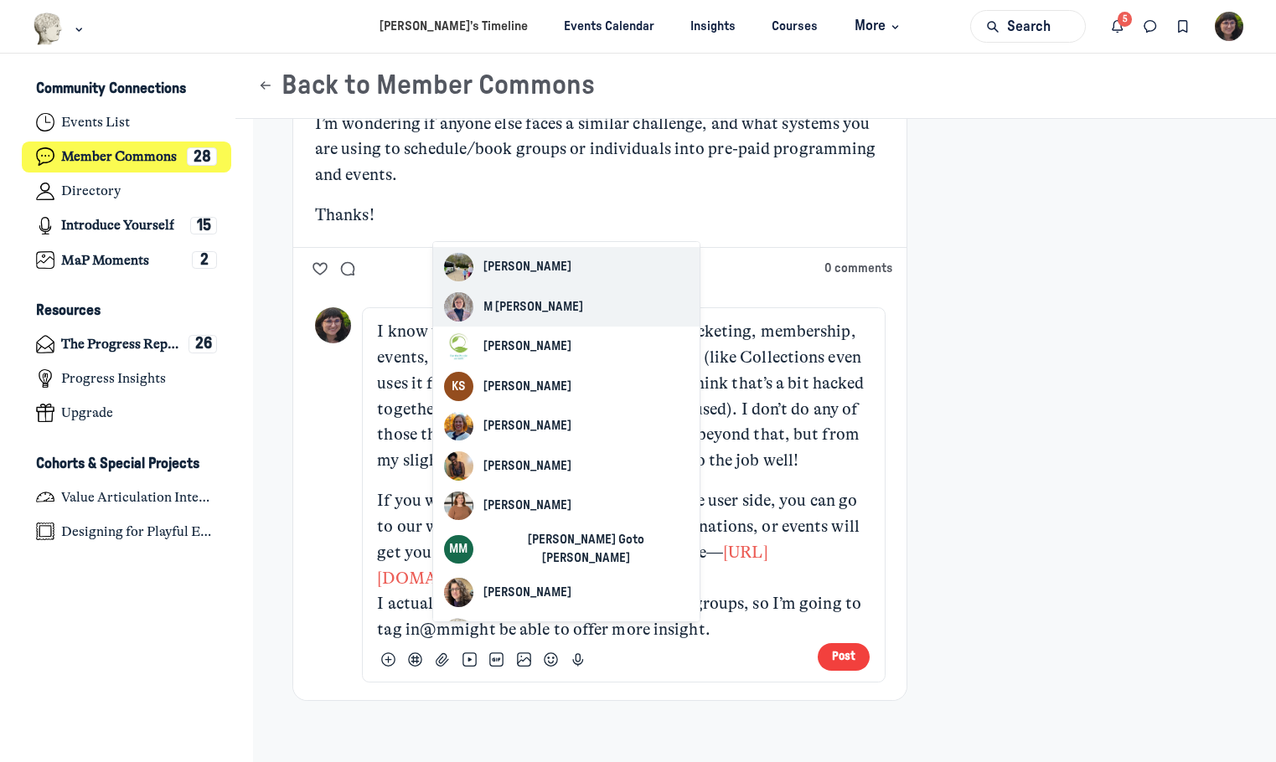
click at [577, 293] on button "MH M Neva Hoffman" at bounding box center [566, 306] width 266 height 39
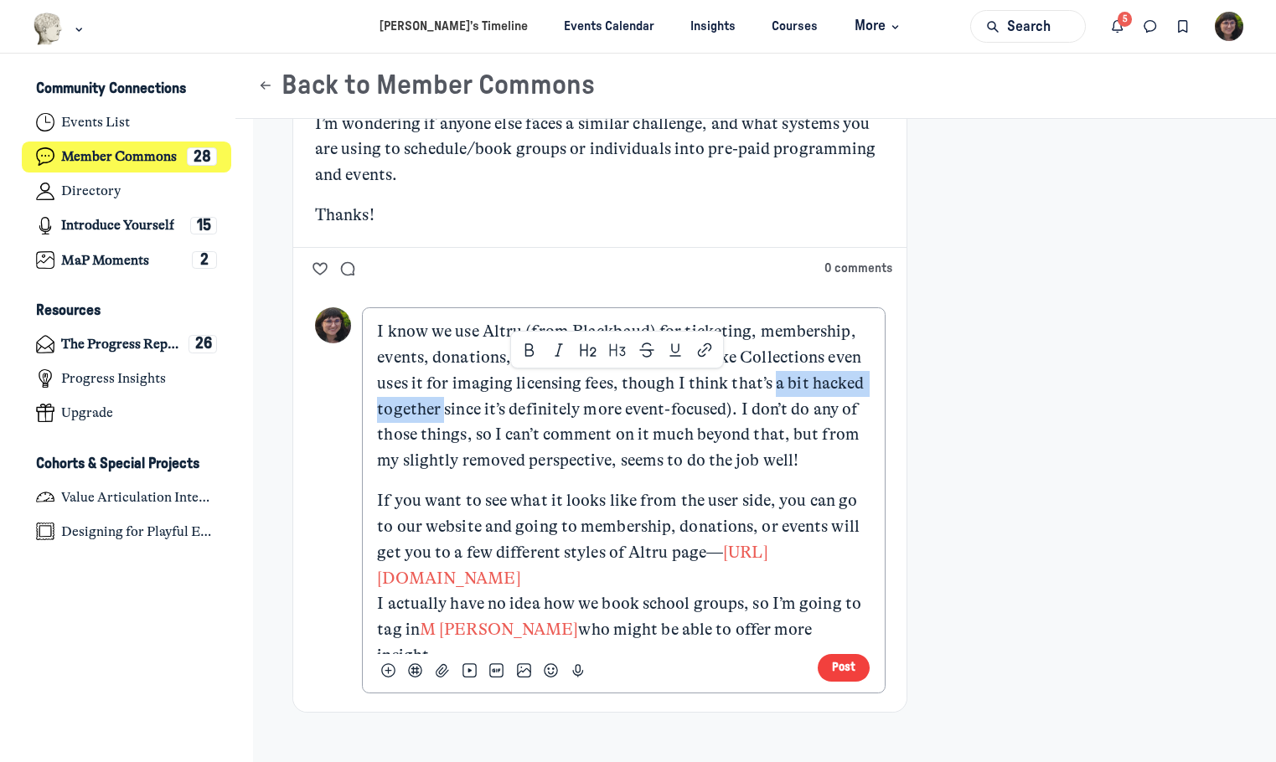
drag, startPoint x: 770, startPoint y: 382, endPoint x: 440, endPoint y: 410, distance: 331.3
click at [440, 410] on p "I know we use Altru (from Blackbaud) for ticketing, membership, events, donatio…" at bounding box center [623, 396] width 493 height 155
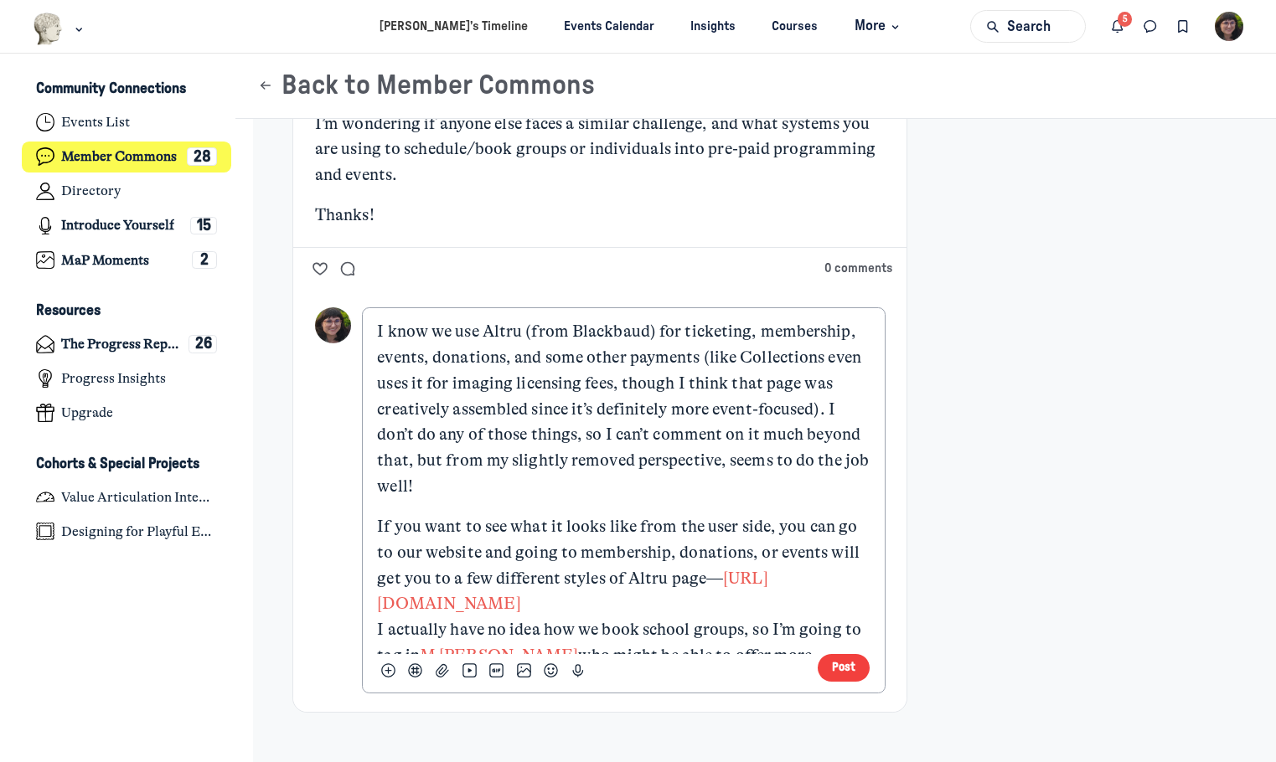
click at [400, 411] on p "I know we use Altru (from Blackbaud) for ticketing, membership, events, donatio…" at bounding box center [623, 409] width 493 height 181
click at [592, 411] on p "I know we use Altru (from Blackbaud) for ticketing, membership, events, donatio…" at bounding box center [623, 409] width 493 height 181
click at [767, 462] on p "I know we use Altru (from Blackbaud) for ticketing, membership, events, donatio…" at bounding box center [623, 409] width 493 height 181
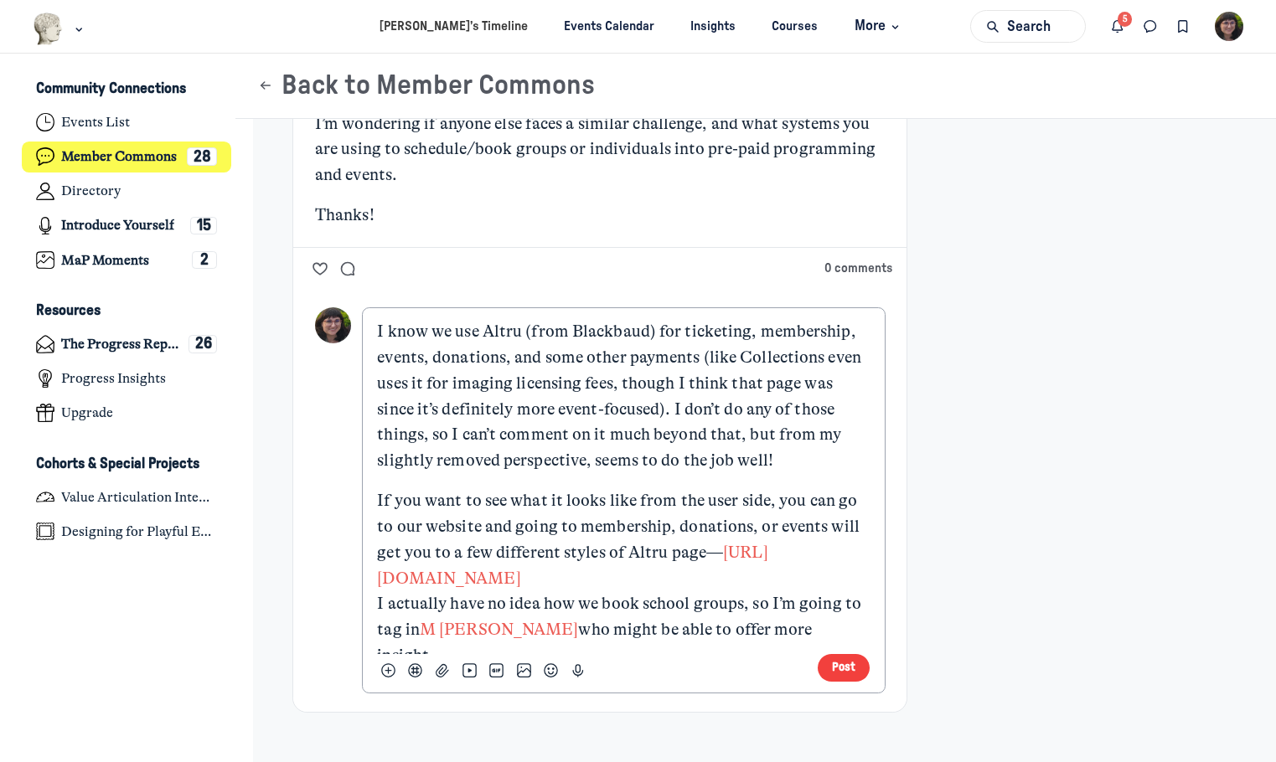
click at [725, 597] on p "If you want to see what it looks like from the user side, you can go to our web…" at bounding box center [623, 578] width 493 height 181
click at [737, 571] on p "If you want to see what it looks like from the user side, you can go to our web…" at bounding box center [623, 578] width 493 height 181
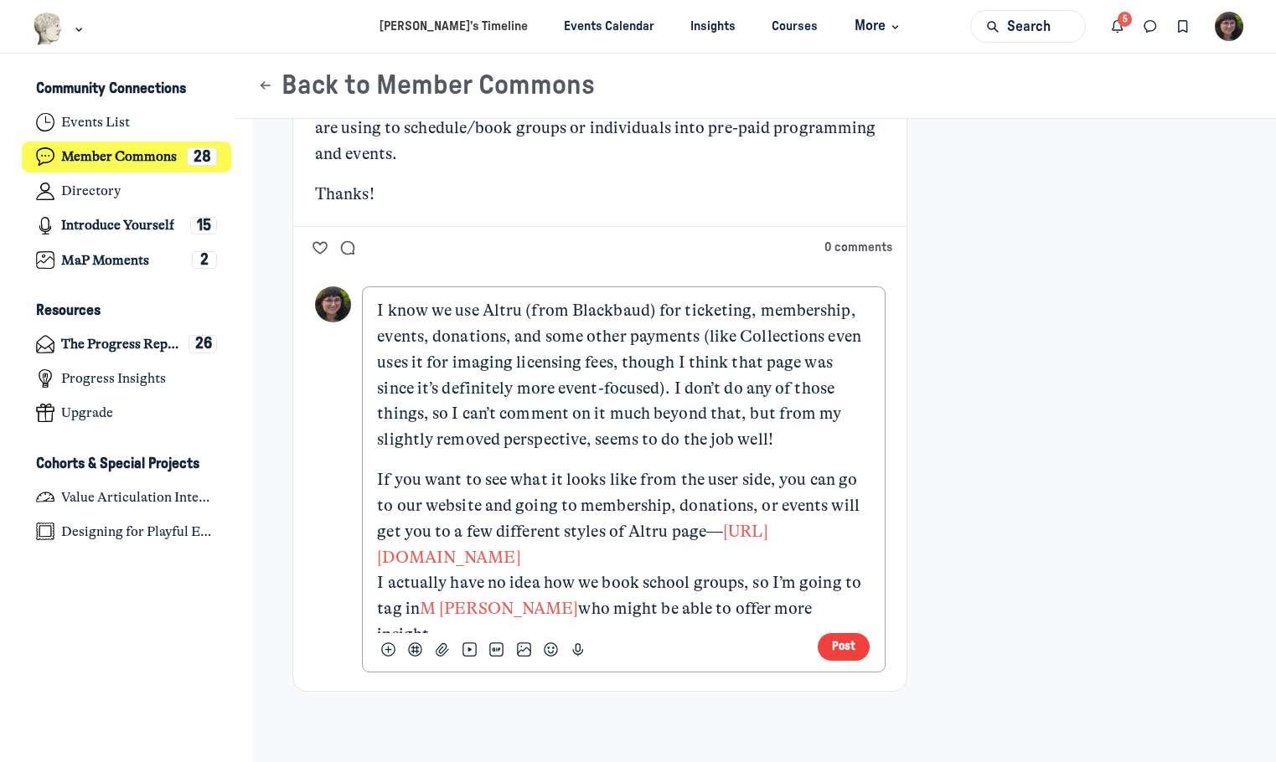
scroll to position [569, 0]
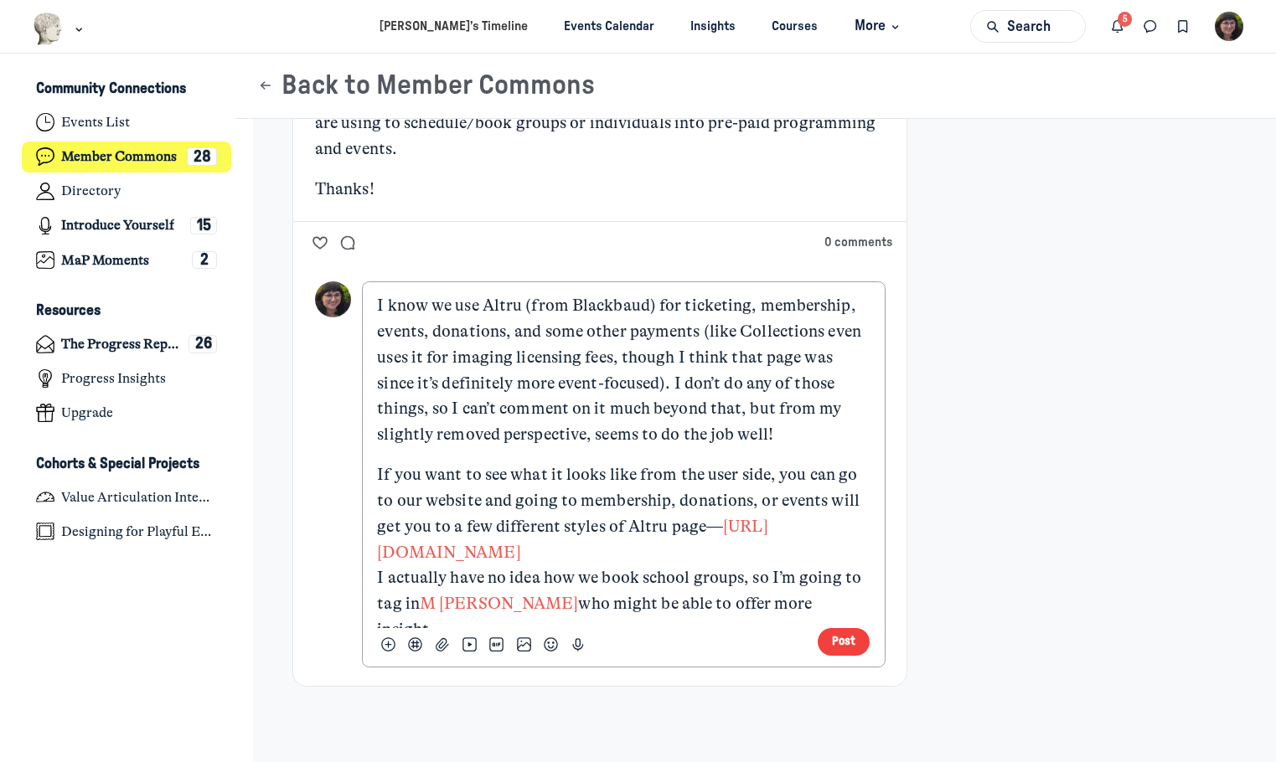
drag, startPoint x: 845, startPoint y: 595, endPoint x: 858, endPoint y: 601, distance: 14.6
click at [844, 596] on p "If you want to see what it looks like from the user side, you can go to our web…" at bounding box center [623, 552] width 493 height 181
click at [842, 355] on p "I know we use Altru (from Blackbaud) for ticketing, membership, events, donatio…" at bounding box center [623, 370] width 493 height 155
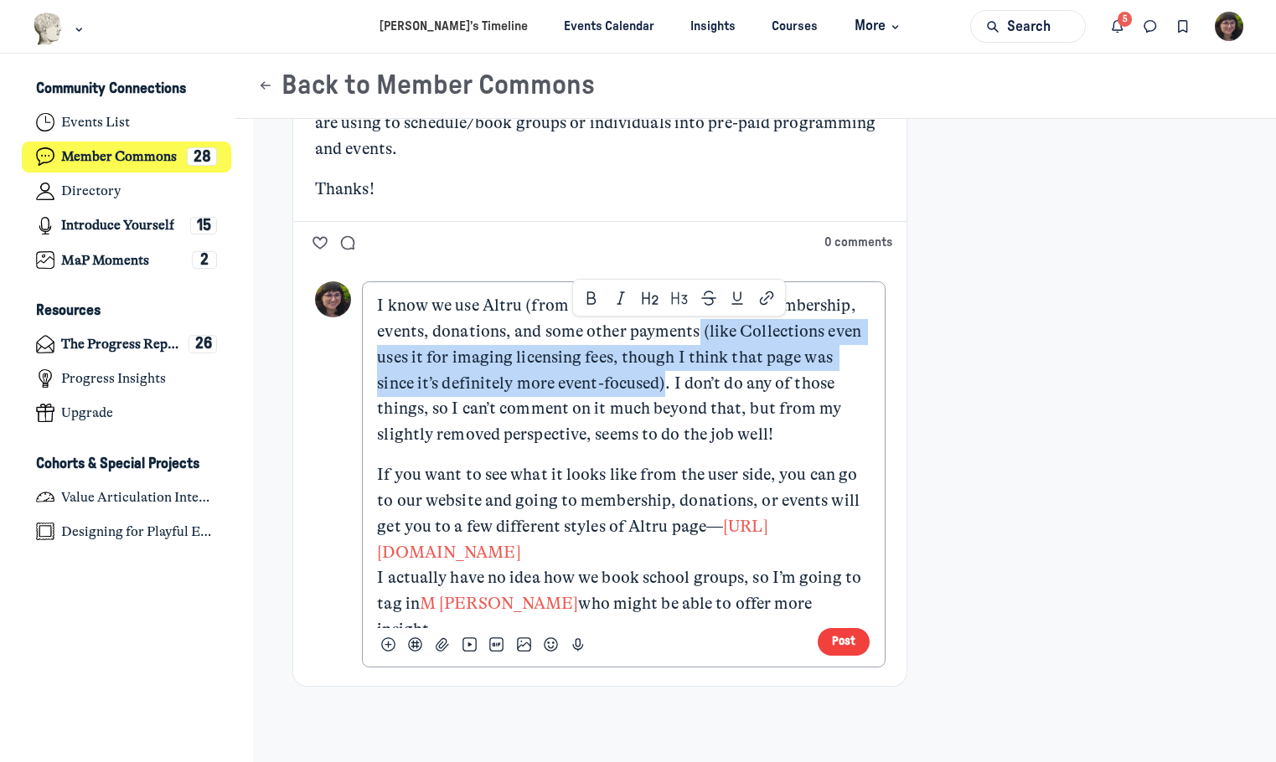
drag, startPoint x: 695, startPoint y: 330, endPoint x: 658, endPoint y: 384, distance: 65.1
click at [658, 384] on p "I know we use Altru (from Blackbaud) for ticketing, membership, events, donatio…" at bounding box center [623, 370] width 493 height 155
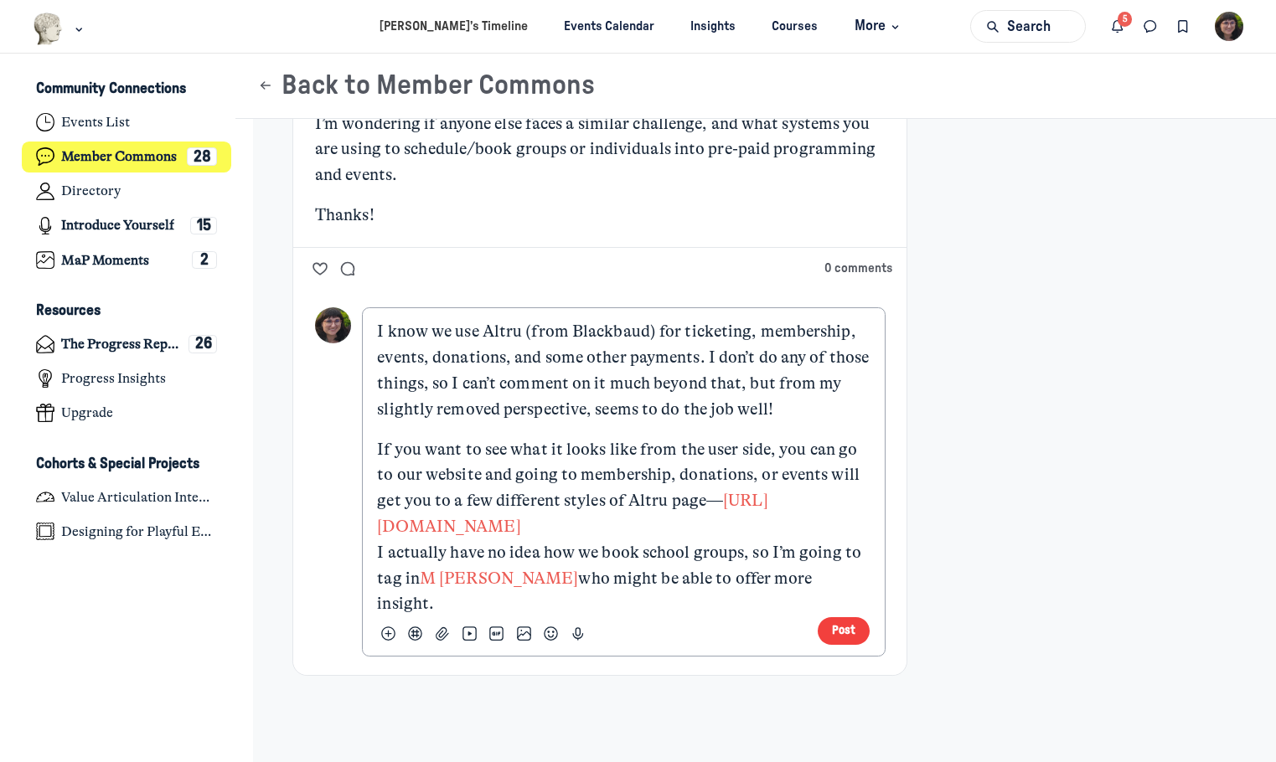
scroll to position [517, 0]
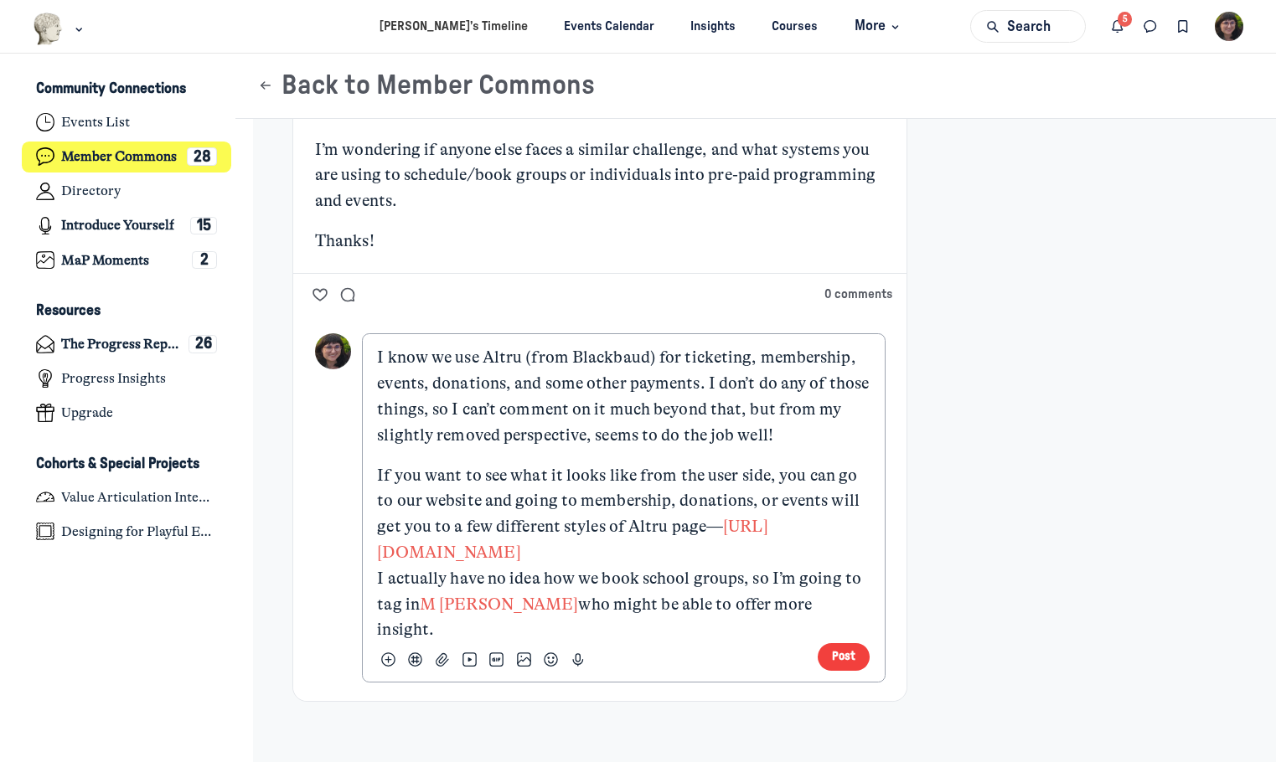
click at [823, 443] on p "I know we use Altru (from Blackbaud) for ticketing, membership, events, donatio…" at bounding box center [623, 396] width 493 height 103
click at [829, 522] on p "If you want to see what it looks like from the user side, you can go to our web…" at bounding box center [623, 553] width 493 height 181
click at [475, 500] on p "If you want to see what it looks like from the user side, you can go to our web…" at bounding box center [623, 553] width 493 height 181
drag, startPoint x: 589, startPoint y: 504, endPoint x: 578, endPoint y: 504, distance: 10.9
click at [578, 504] on p "If you want to see what it looks like from the user side, you can go to our web…" at bounding box center [623, 553] width 493 height 181
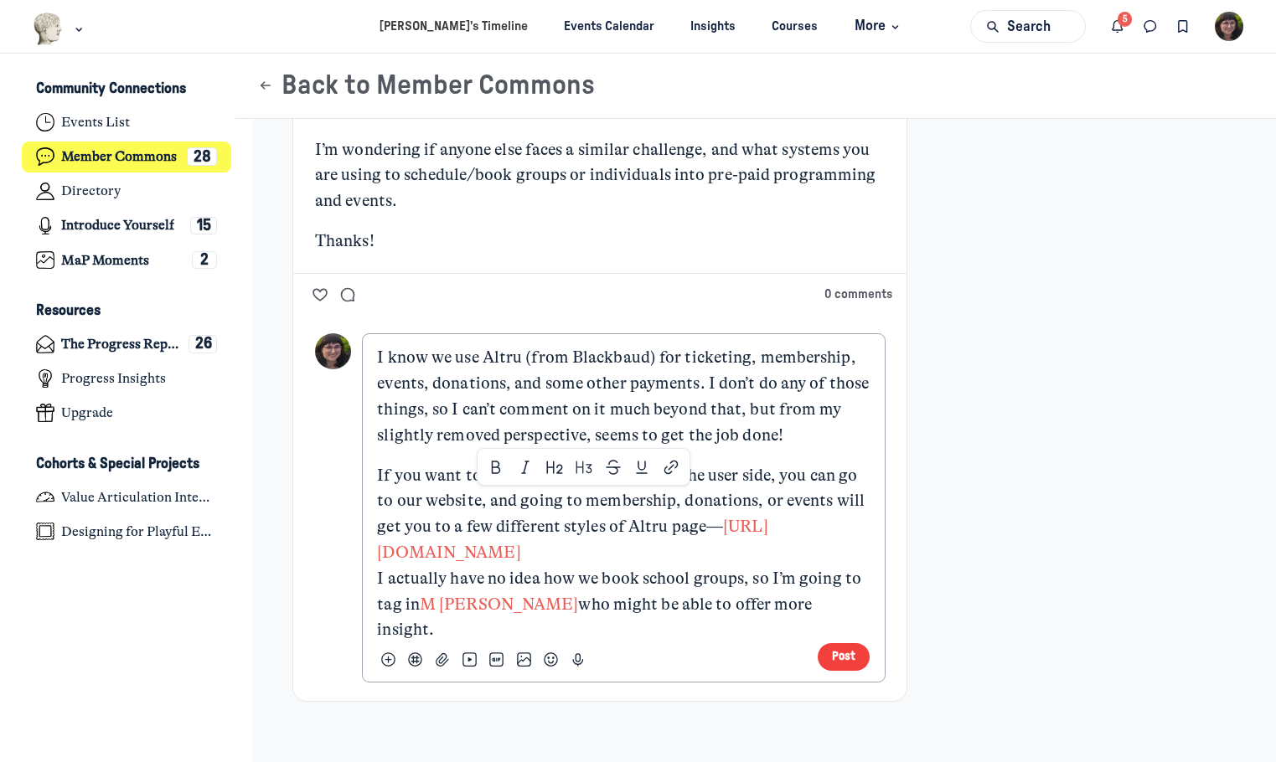
click at [767, 500] on p "If you want to see what it looks like from the user side, you can go to our web…" at bounding box center [623, 553] width 493 height 181
drag, startPoint x: 754, startPoint y: 498, endPoint x: 576, endPoint y: 498, distance: 178.5
click at [576, 498] on p "If you want to see what it looks like from the user side, you can go to our web…" at bounding box center [623, 553] width 493 height 181
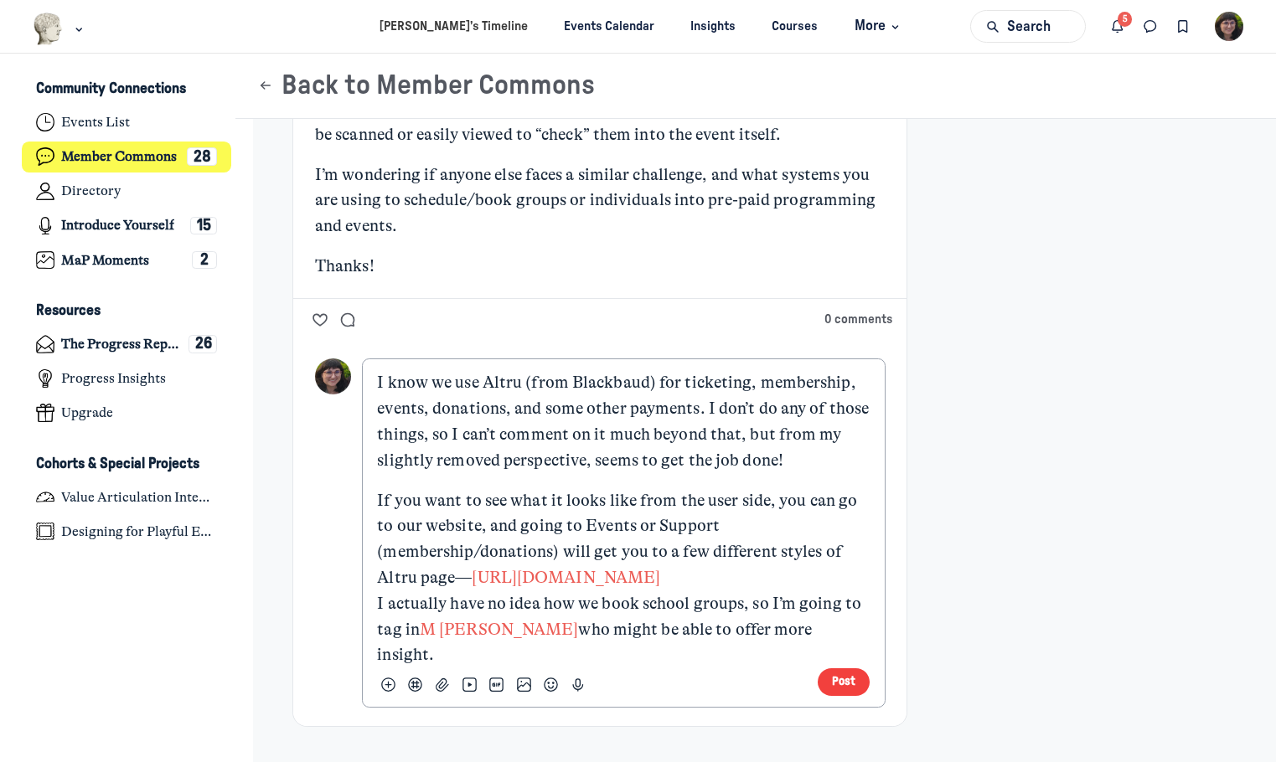
click at [801, 557] on p "If you want to see what it looks like from the user side, you can go to our web…" at bounding box center [623, 578] width 493 height 181
click at [827, 566] on p "If you want to see what it looks like from the user side, you can go to our web…" at bounding box center [623, 578] width 493 height 181
click at [594, 556] on p "If you want to see what it looks like from the user side, you can go to our web…" at bounding box center [623, 578] width 493 height 181
click at [804, 514] on p "If you want to see what it looks like from the user side, you can go to our web…" at bounding box center [623, 578] width 493 height 181
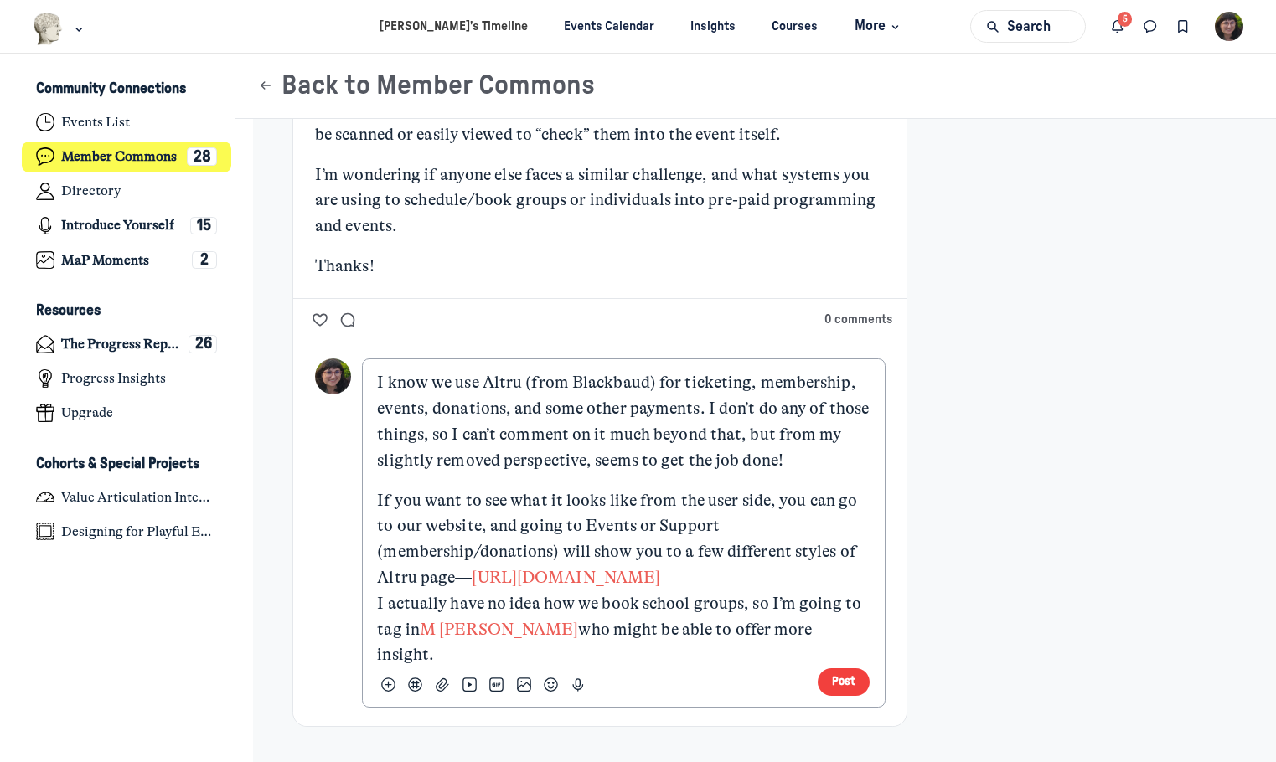
click at [832, 559] on p "If you want to see what it looks like from the user side, you can go to our web…" at bounding box center [623, 578] width 493 height 181
click at [507, 531] on p "If you want to see what it looks like from the user side, you can go to our web…" at bounding box center [623, 578] width 493 height 181
click at [528, 528] on p "If you want to see what it looks like from the user side, you can go to our web…" at bounding box center [623, 578] width 493 height 181
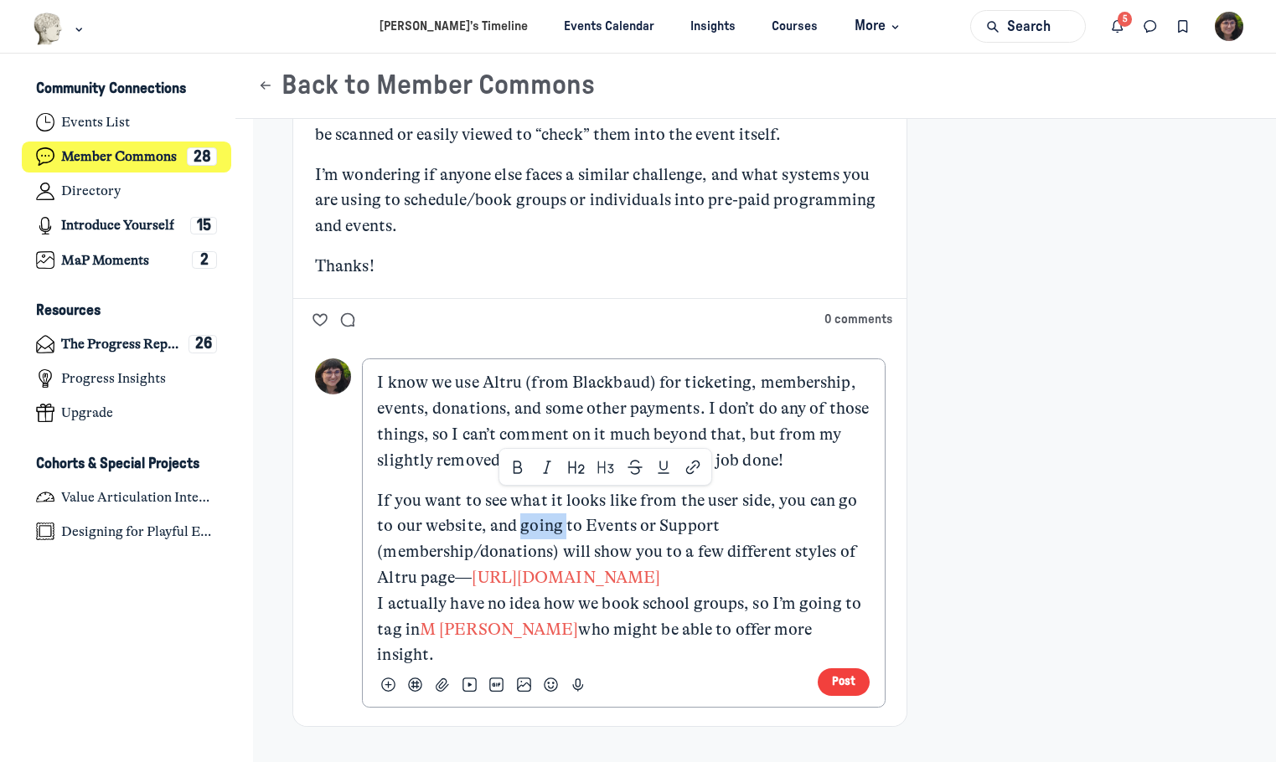
click at [528, 527] on p "If you want to see what it looks like from the user side, you can go to our web…" at bounding box center [623, 578] width 493 height 181
click at [819, 568] on p "If you want to see what it looks like from the user side, you can go to our web…" at bounding box center [623, 578] width 493 height 181
drag, startPoint x: 467, startPoint y: 555, endPoint x: 476, endPoint y: 554, distance: 9.4
click at [476, 554] on p "If you want to see what it looks like from the user side, you can go to our web…" at bounding box center [623, 578] width 493 height 181
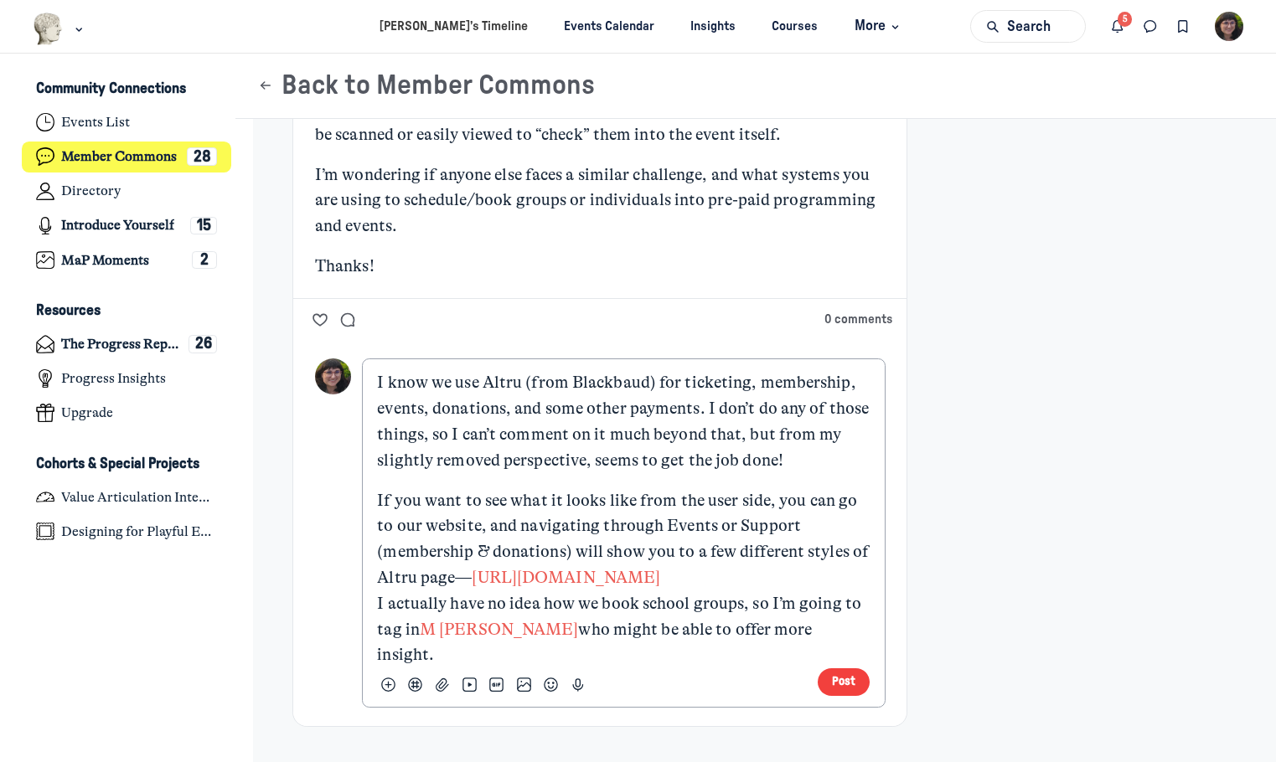
click at [690, 555] on p "If you want to see what it looks like from the user side, you can go to our web…" at bounding box center [623, 578] width 493 height 181
click at [795, 572] on p "If you want to see what it looks like from the user side, you can go to our web…" at bounding box center [623, 578] width 493 height 181
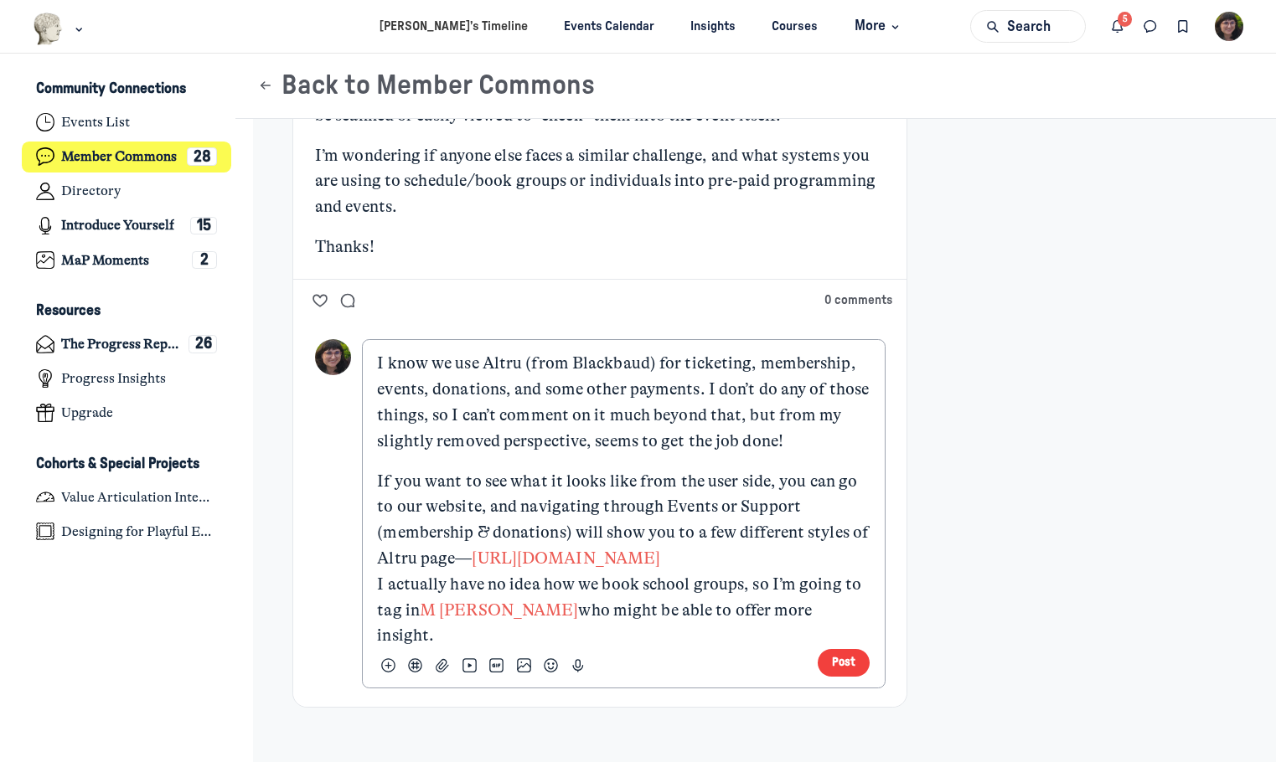
scroll to position [517, 0]
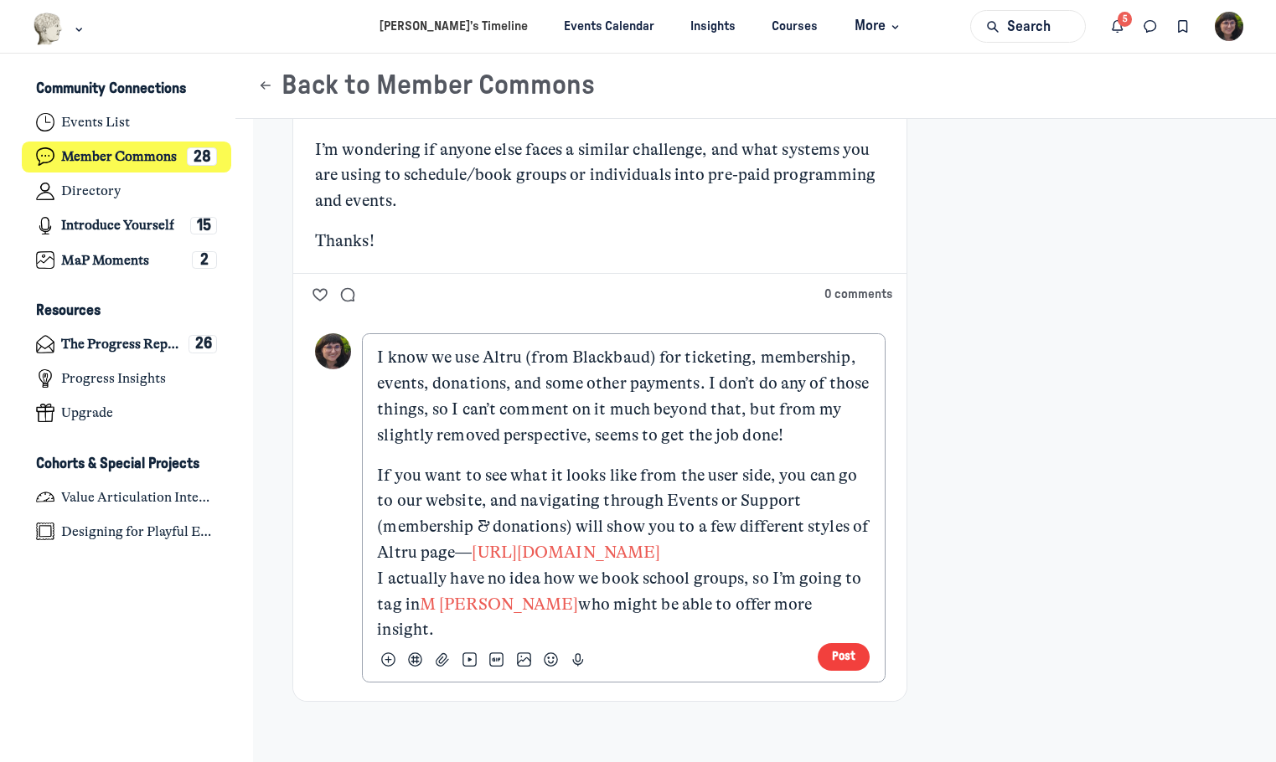
click at [839, 600] on p "If you want to see what it looks like from the user side, you can go to our web…" at bounding box center [623, 553] width 493 height 181
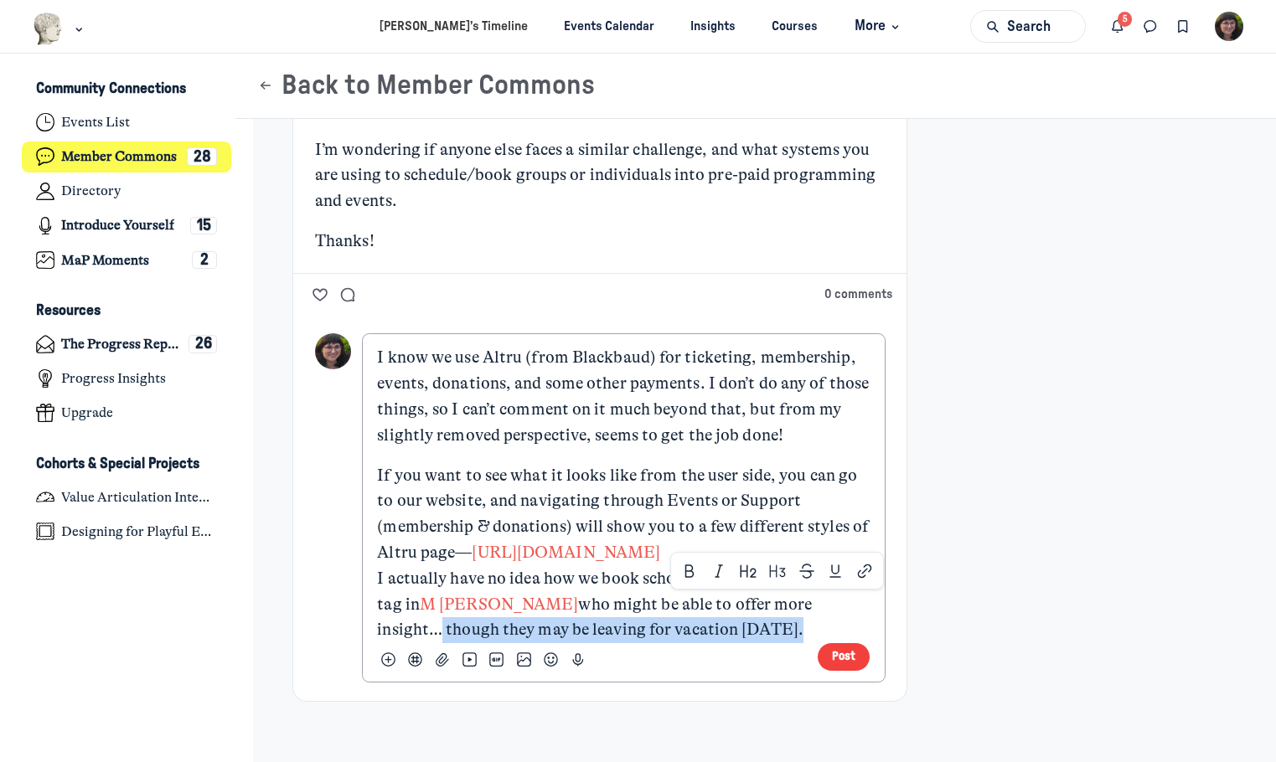
drag, startPoint x: 792, startPoint y: 632, endPoint x: 837, endPoint y: 607, distance: 51.8
click at [837, 607] on p "If you want to see what it looks like from the user side, you can go to our web…" at bounding box center [623, 553] width 493 height 181
click at [836, 607] on p "If you want to see what it looks like from the user side, you can go to our web…" at bounding box center [623, 553] width 493 height 181
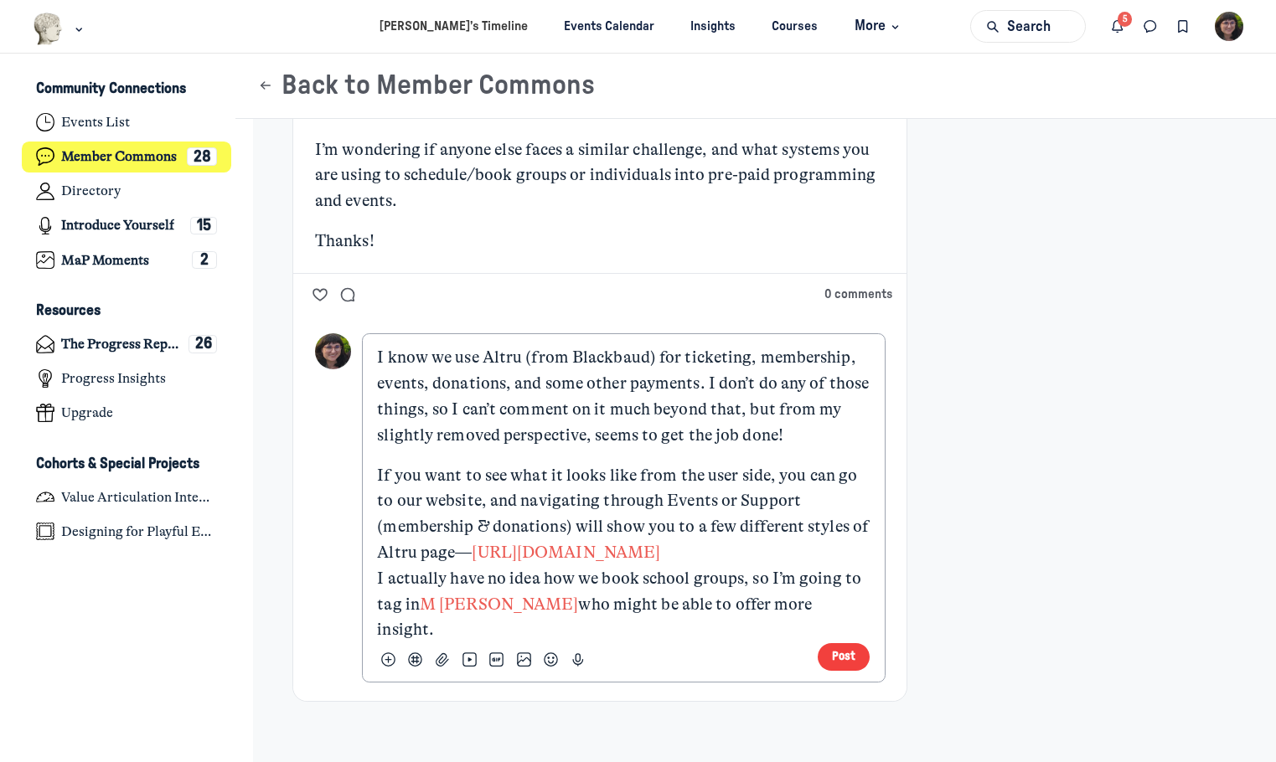
click at [741, 581] on p "If you want to see what it looks like from the user side, you can go to our web…" at bounding box center [623, 553] width 493 height 181
click at [839, 602] on p "If you want to see what it looks like from the user side, you can go to our web…" at bounding box center [623, 553] width 493 height 181
click at [830, 600] on p "If you want to see what it looks like from the user side, you can go to our web…" at bounding box center [623, 553] width 493 height 181
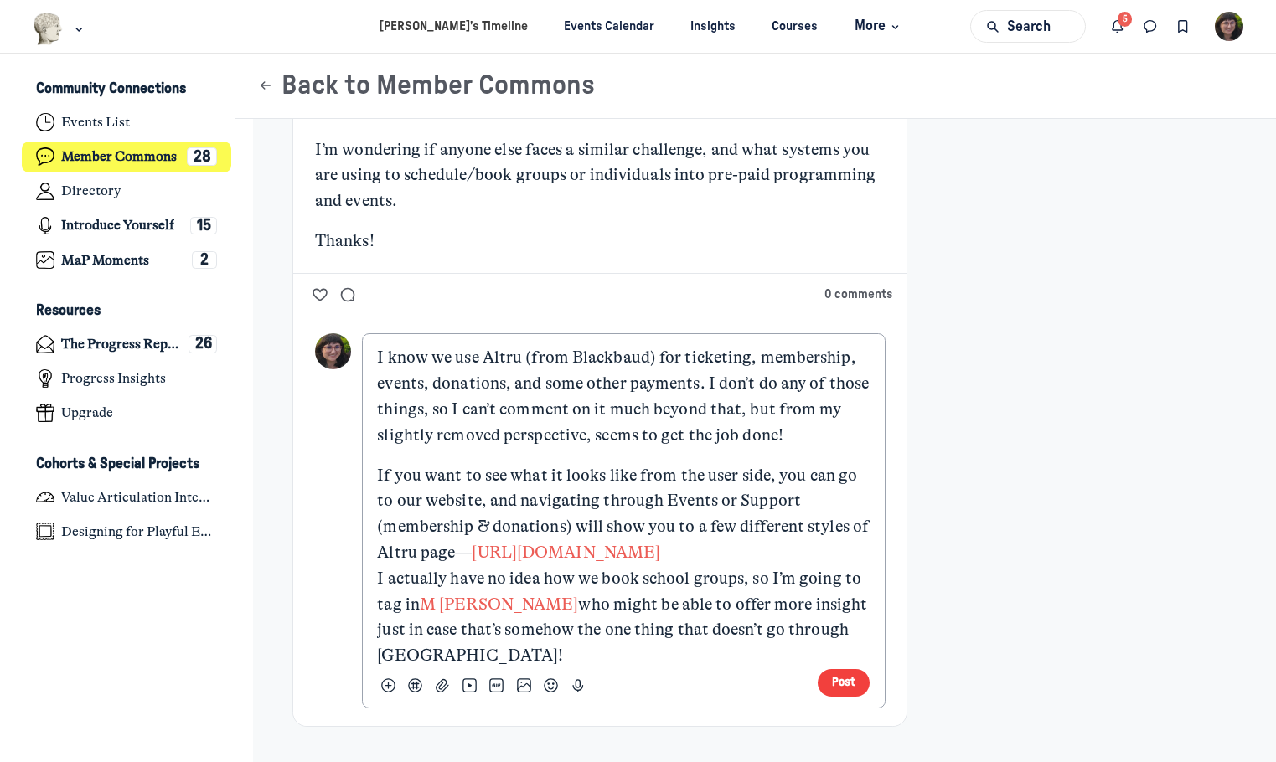
click at [779, 561] on p "If you want to see what it looks like from the user side, you can go to our web…" at bounding box center [623, 566] width 493 height 206
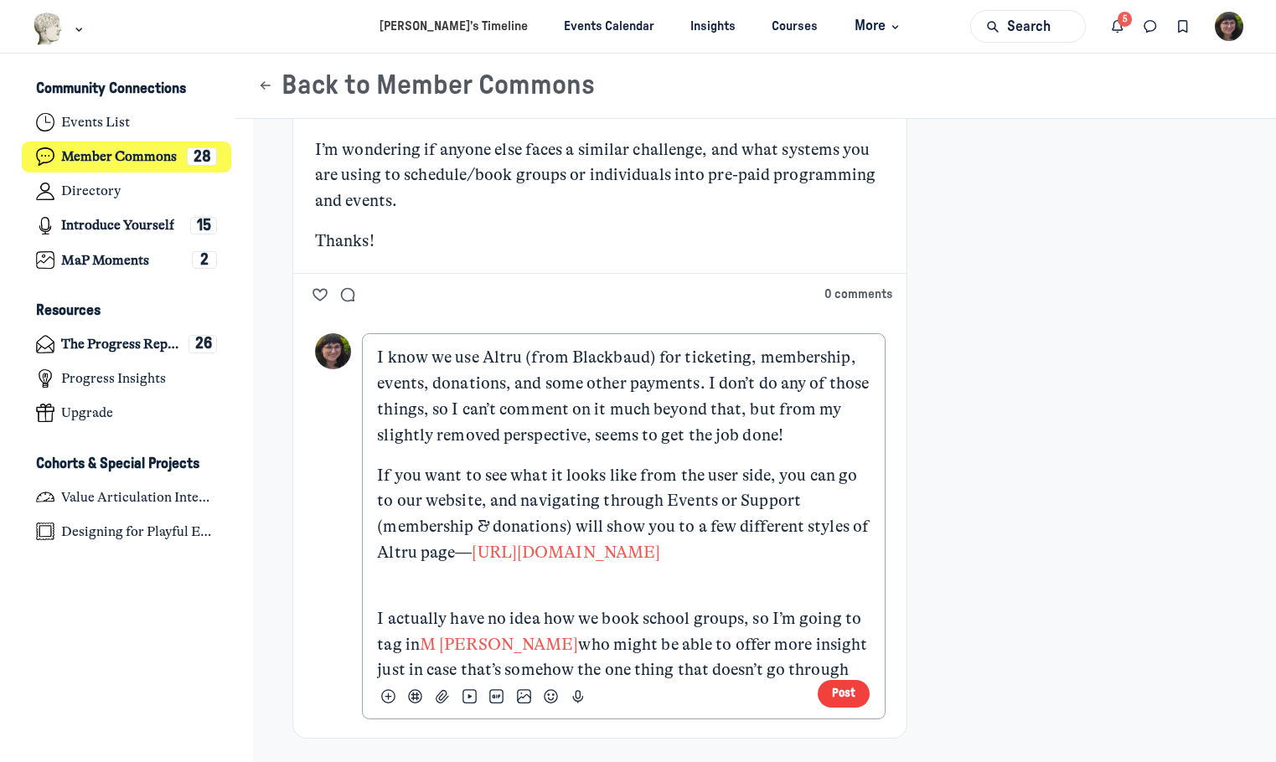
click at [827, 447] on p "I know we use Altru (from Blackbaud) for ticketing, membership, events, donatio…" at bounding box center [623, 396] width 493 height 103
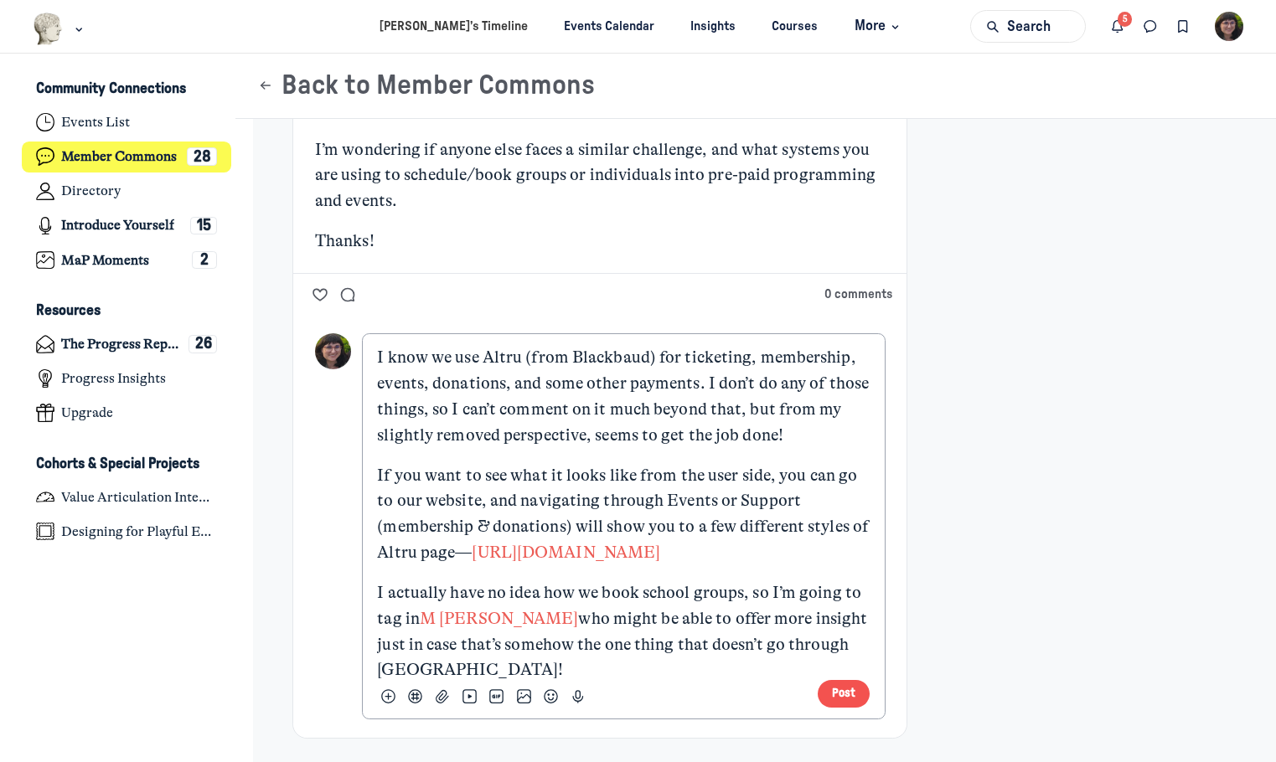
click at [837, 697] on button "Post" at bounding box center [844, 694] width 53 height 28
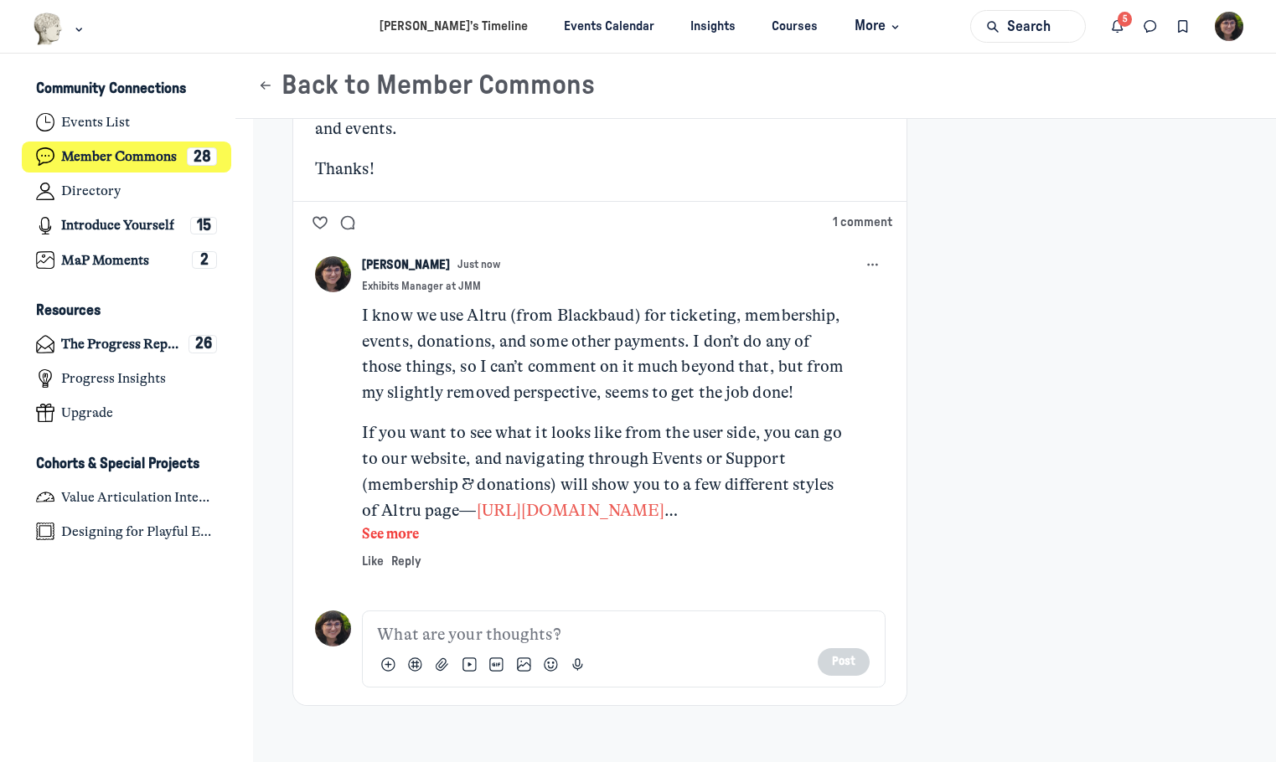
scroll to position [613, 0]
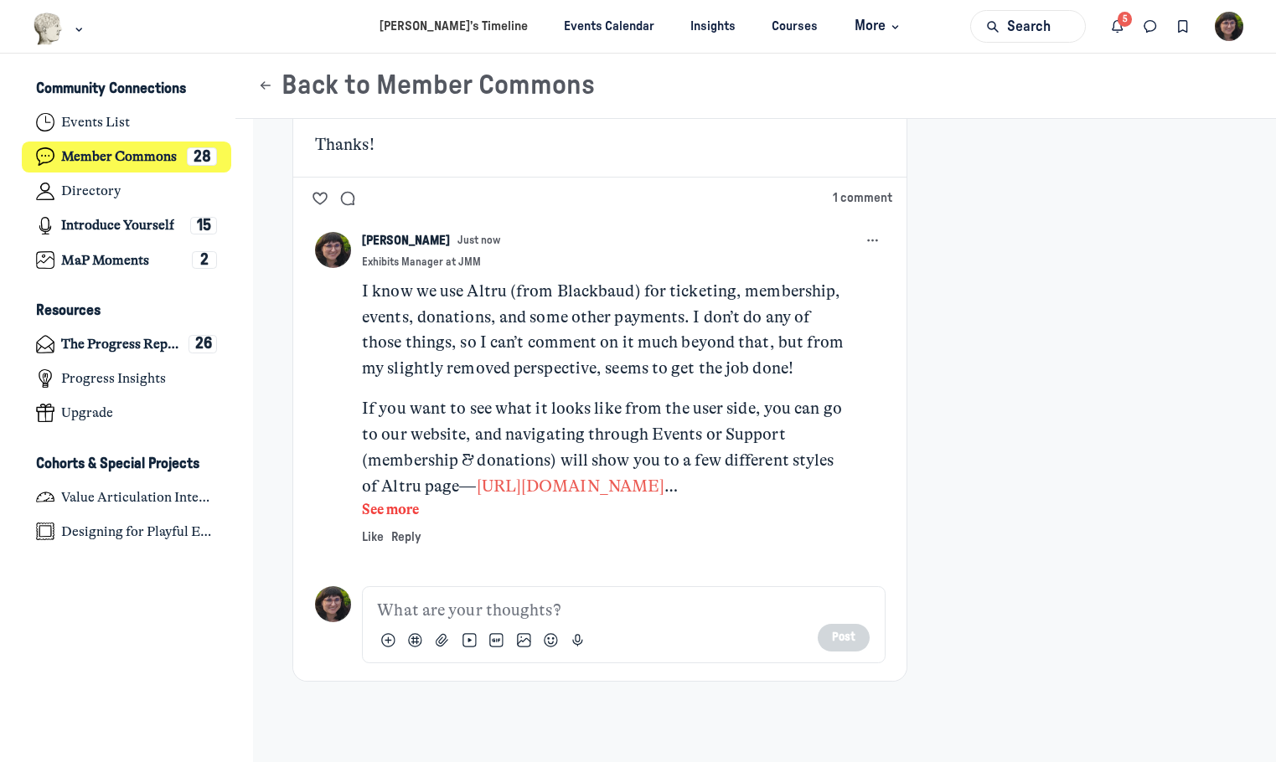
click at [395, 514] on button "See more" at bounding box center [603, 510] width 483 height 22
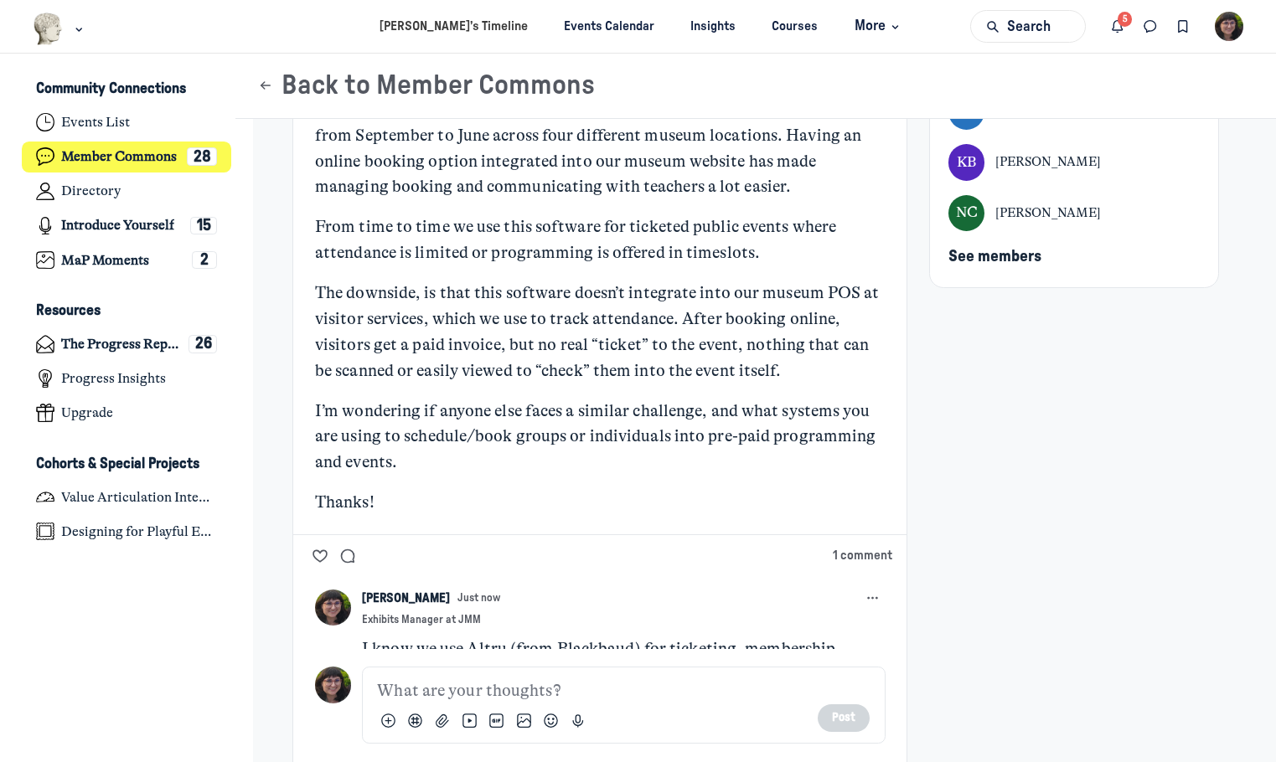
scroll to position [194, 0]
